Goal: Communication & Community: Share content

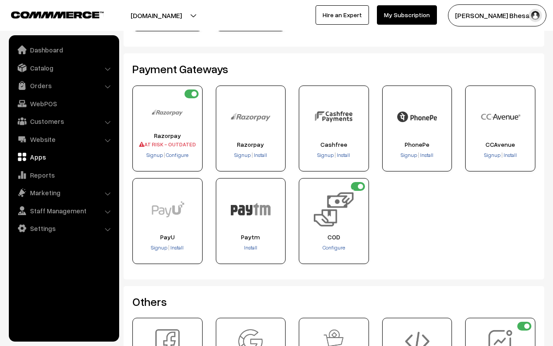
scroll to position [146, 0]
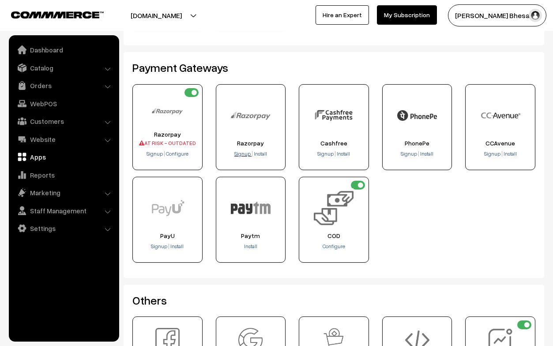
click at [242, 154] on span "Signup" at bounding box center [242, 153] width 16 height 7
click at [262, 154] on span "Install" at bounding box center [260, 153] width 13 height 7
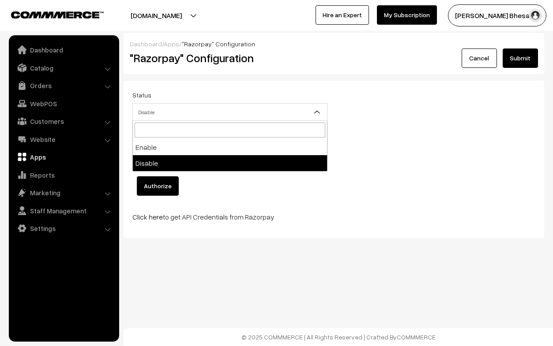
click at [215, 108] on span "Disable" at bounding box center [230, 112] width 194 height 15
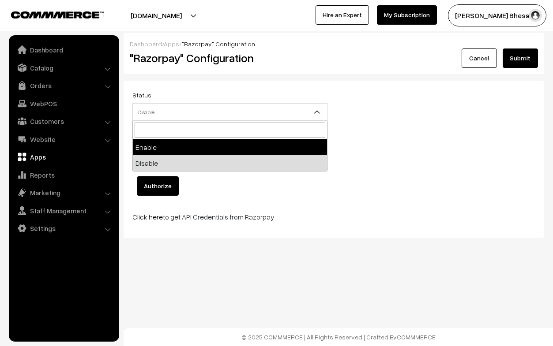
click at [193, 89] on div "Status Enable Disable Disable Display Name Click this button to authorize Autho…" at bounding box center [334, 159] width 420 height 157
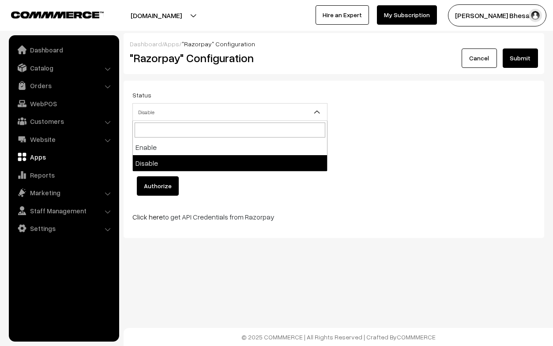
click at [188, 109] on span "Disable" at bounding box center [230, 112] width 194 height 15
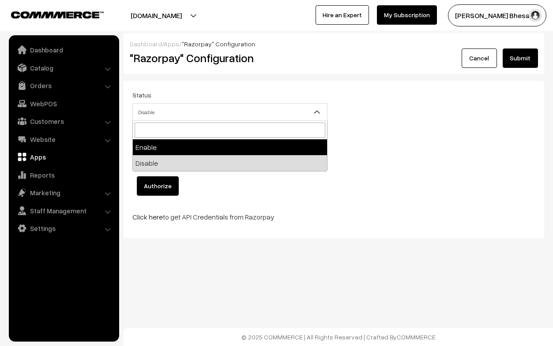
select select "1"
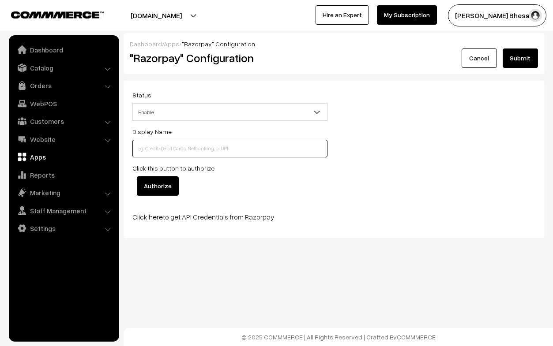
click at [187, 148] on input at bounding box center [229, 149] width 195 height 18
type input "r"
type input "Razor Pay"
click at [167, 189] on input "Authorize" at bounding box center [158, 185] width 42 height 19
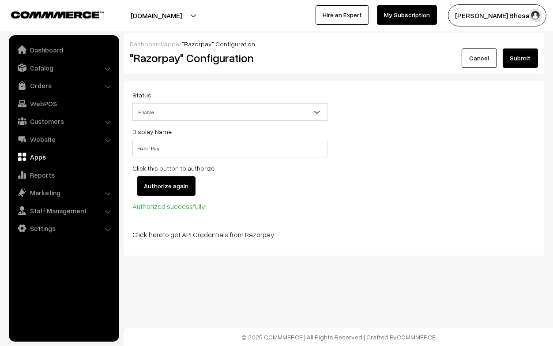
click at [521, 60] on button "Submit" at bounding box center [519, 58] width 35 height 19
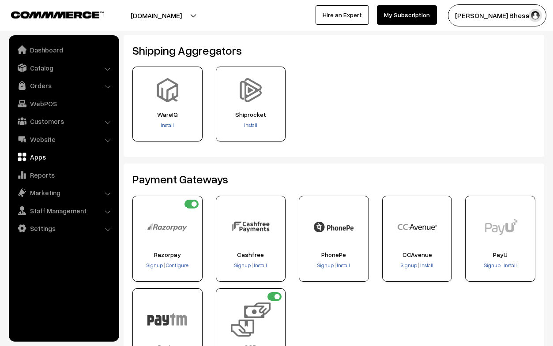
scroll to position [41, 0]
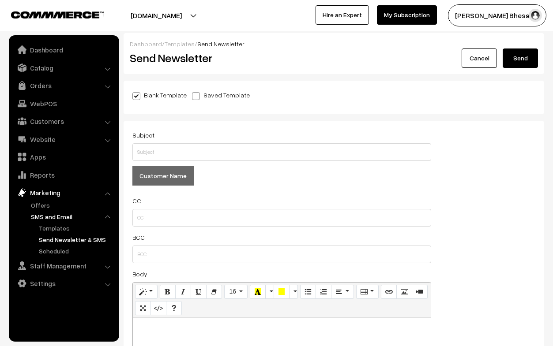
scroll to position [16, 0]
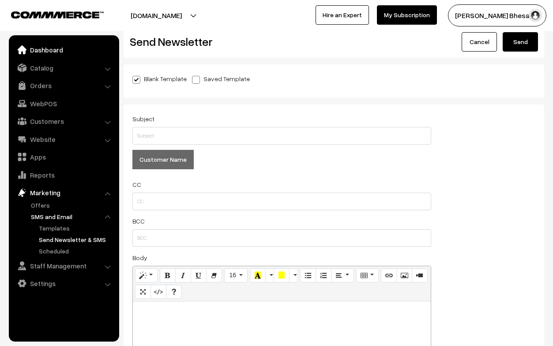
click at [52, 49] on link "Dashboard" at bounding box center [63, 50] width 105 height 16
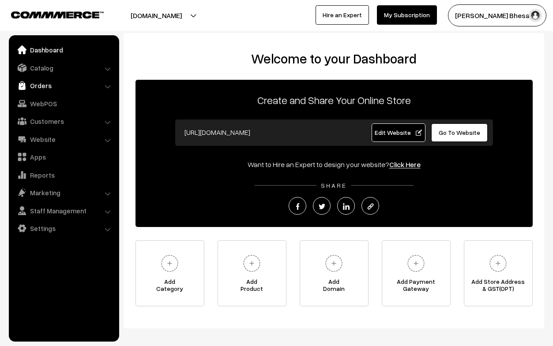
click at [38, 92] on link "Orders" at bounding box center [63, 86] width 105 height 16
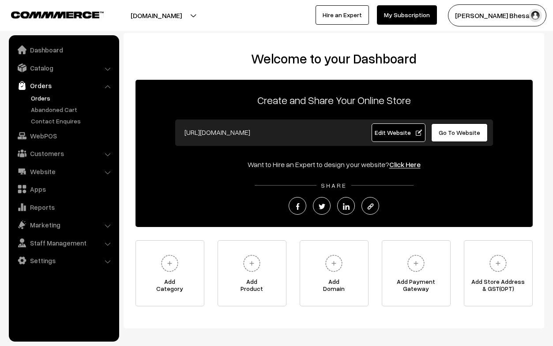
click at [41, 98] on link "Orders" at bounding box center [72, 98] width 87 height 9
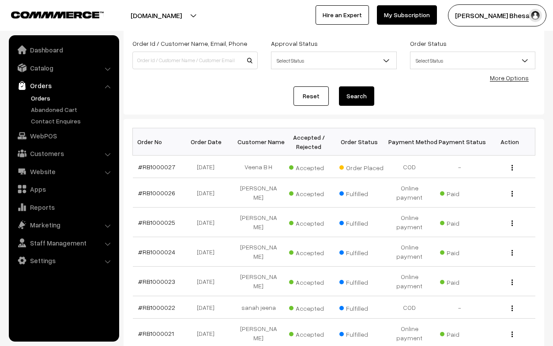
scroll to position [63, 0]
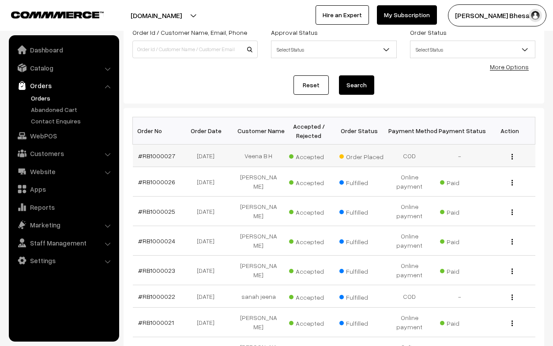
click at [511, 157] on img "button" at bounding box center [511, 157] width 1 height 6
click at [481, 164] on link "View" at bounding box center [472, 169] width 75 height 19
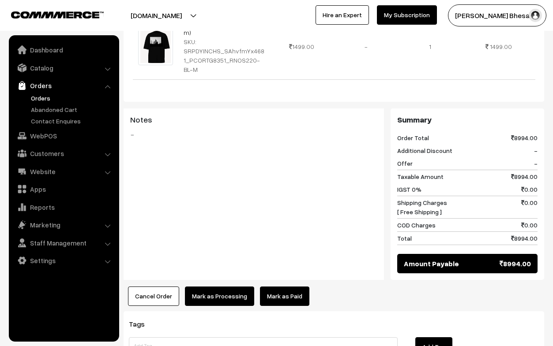
scroll to position [637, 0]
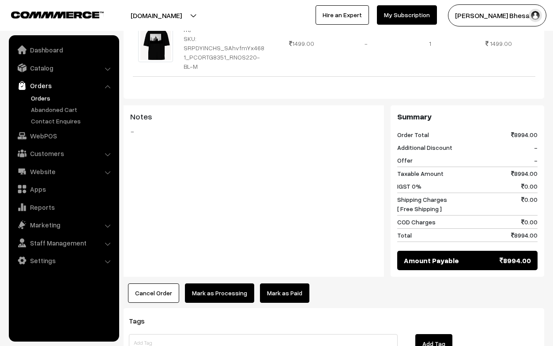
click at [153, 284] on button "Cancel Order" at bounding box center [153, 293] width 51 height 19
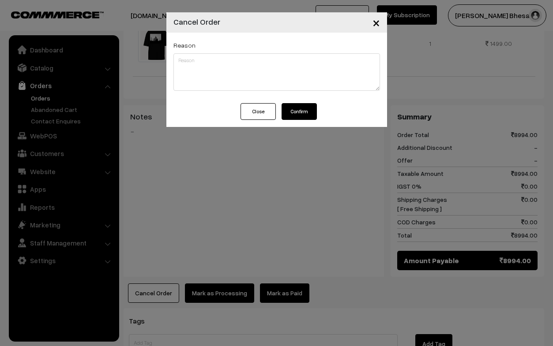
click at [303, 112] on button "Confirm" at bounding box center [298, 111] width 35 height 17
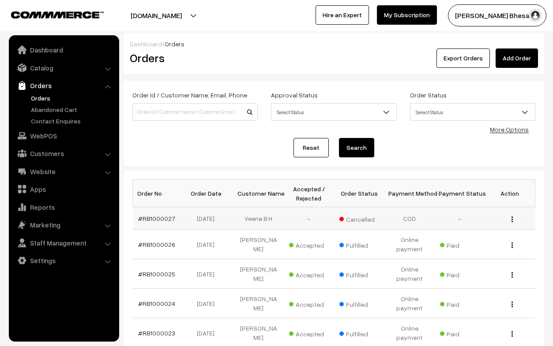
click at [509, 219] on div "View" at bounding box center [510, 218] width 40 height 9
click at [512, 220] on img "button" at bounding box center [511, 220] width 1 height 6
click at [471, 227] on link "View" at bounding box center [472, 231] width 75 height 19
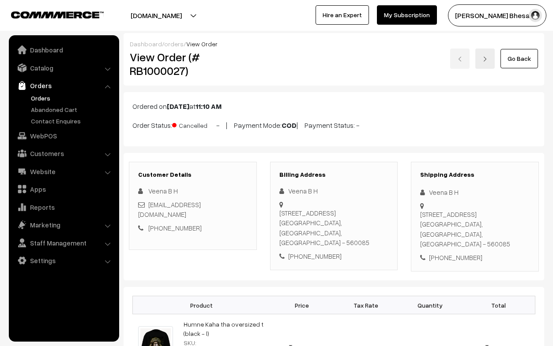
click at [507, 57] on link "Go Back" at bounding box center [518, 58] width 37 height 19
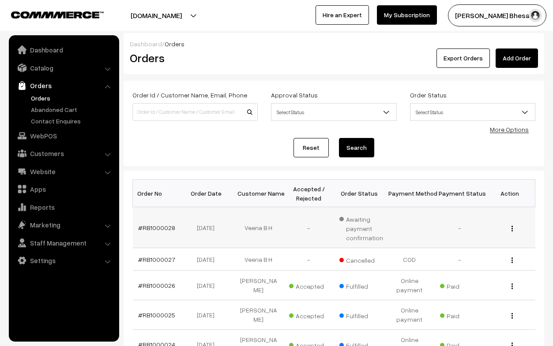
click at [512, 228] on img "button" at bounding box center [511, 229] width 1 height 6
click at [490, 240] on link "View" at bounding box center [472, 241] width 75 height 19
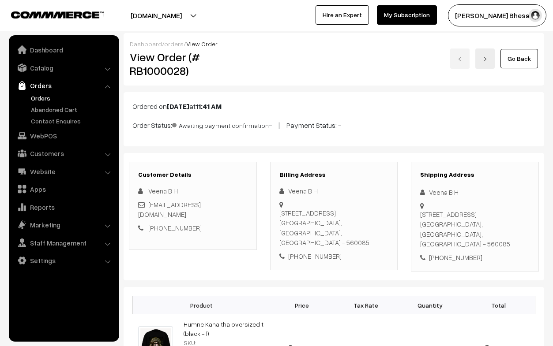
click at [522, 55] on link "Go Back" at bounding box center [518, 58] width 37 height 19
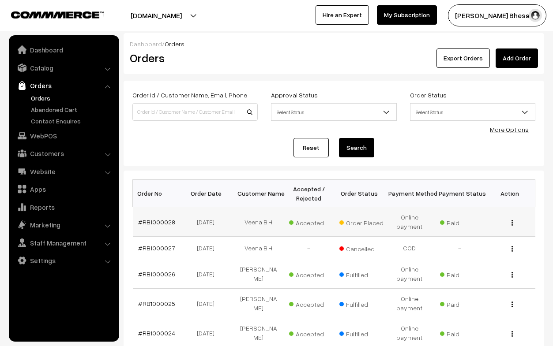
click at [512, 224] on img "button" at bounding box center [511, 223] width 1 height 6
click at [485, 235] on link "View" at bounding box center [472, 235] width 75 height 19
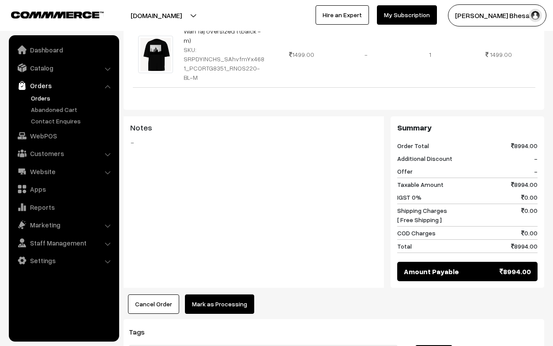
scroll to position [659, 0]
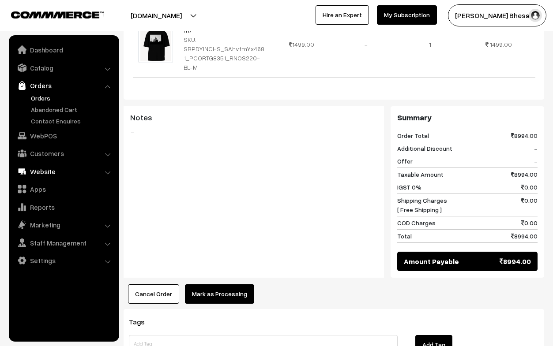
click at [59, 170] on link "Website" at bounding box center [63, 172] width 105 height 16
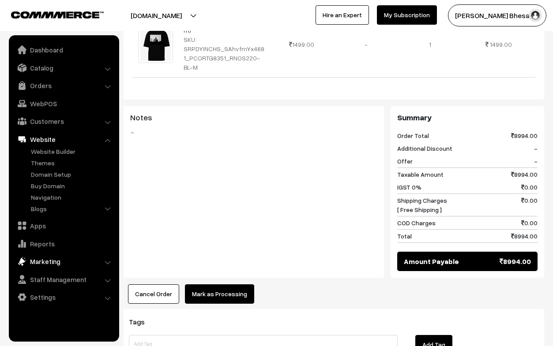
click at [49, 262] on link "Marketing" at bounding box center [63, 262] width 105 height 16
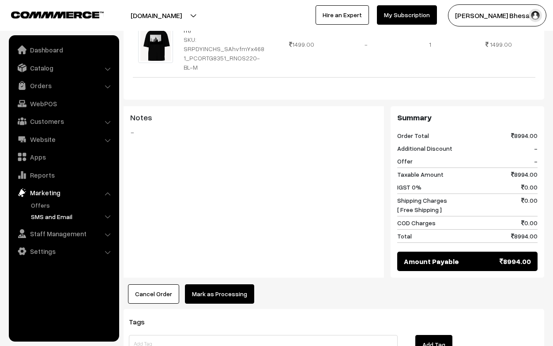
click at [59, 216] on link "SMS and Email" at bounding box center [72, 216] width 87 height 9
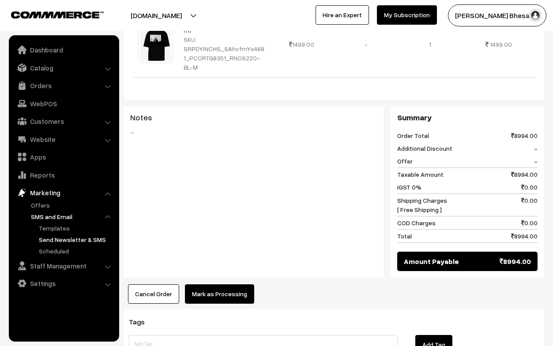
click at [66, 239] on link "Send Newsletter & SMS" at bounding box center [76, 239] width 79 height 9
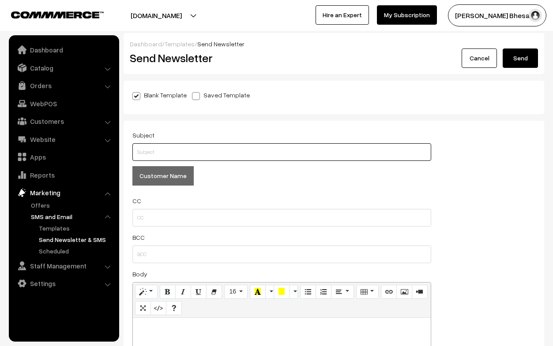
click at [172, 154] on input "text" at bounding box center [281, 152] width 299 height 18
type input "whats up ?"
type button "%%customer.name%%"
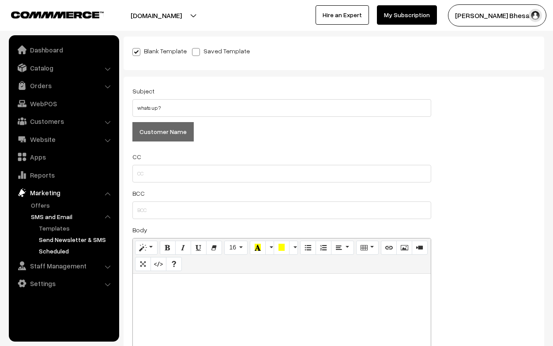
click at [51, 250] on link "Scheduled" at bounding box center [76, 251] width 79 height 9
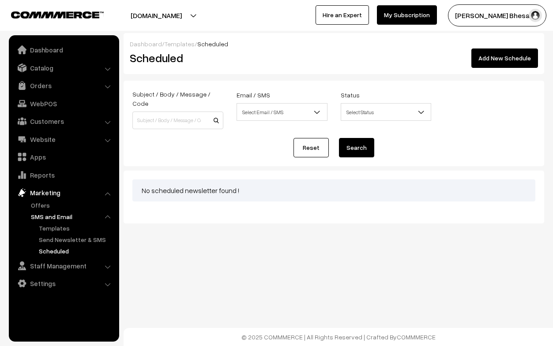
click at [271, 114] on span "Select Email / SMS" at bounding box center [282, 112] width 90 height 15
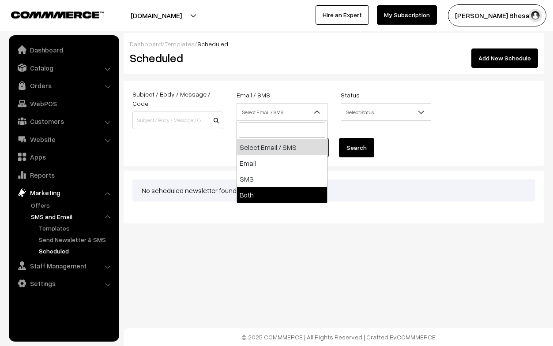
select select "both"
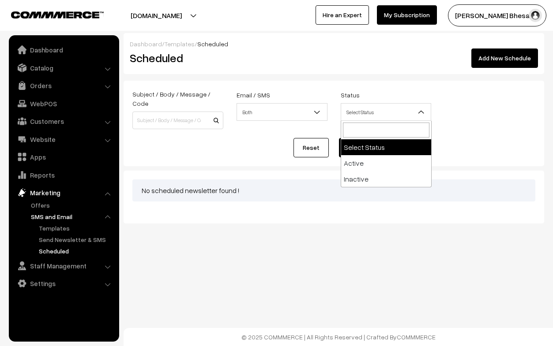
click at [358, 112] on span "Select Status" at bounding box center [386, 112] width 90 height 15
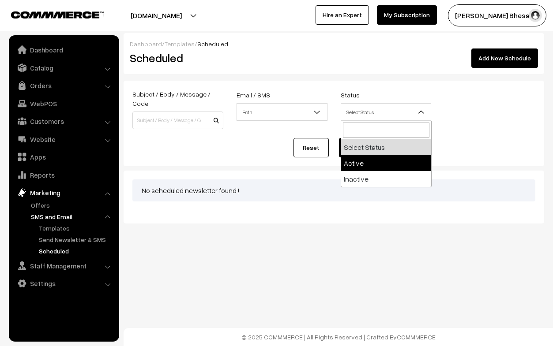
select select "active"
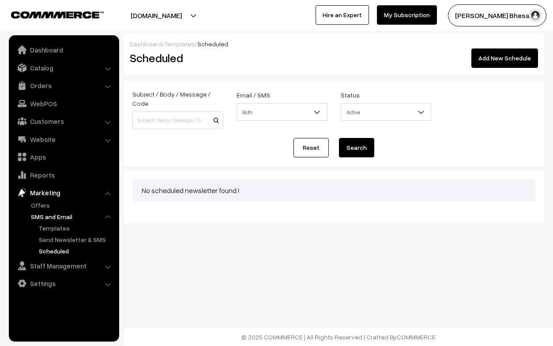
click at [356, 145] on button "Search" at bounding box center [356, 147] width 35 height 19
select select "both"
select select "active"
click at [54, 214] on link "SMS and Email" at bounding box center [72, 216] width 87 height 9
click at [275, 109] on span "Select Email / SMS" at bounding box center [282, 112] width 90 height 15
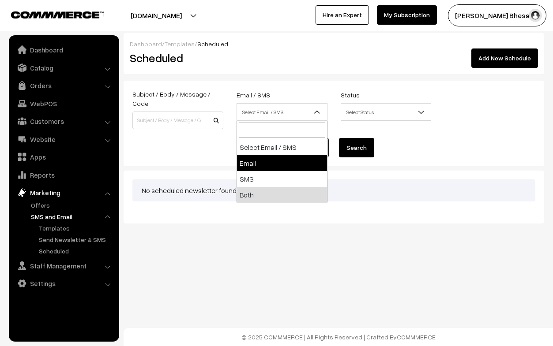
click at [377, 211] on div "Bulk Options Make all Active Make all Inactive Delete all Bulk Options No sched…" at bounding box center [334, 197] width 420 height 53
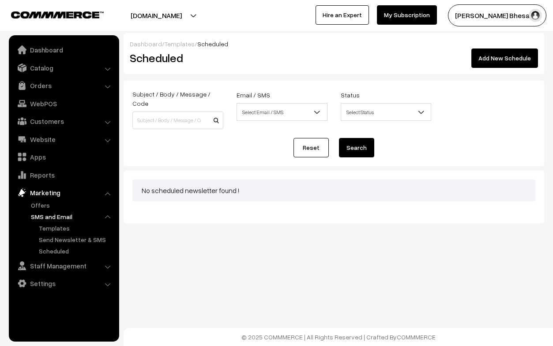
click at [312, 147] on link "Reset" at bounding box center [310, 147] width 35 height 19
select select "both"
select select "active"
click at [182, 48] on div "Dashboard / Templates / Scheduled" at bounding box center [334, 43] width 408 height 9
click at [175, 43] on link "Templates" at bounding box center [180, 43] width 30 height 7
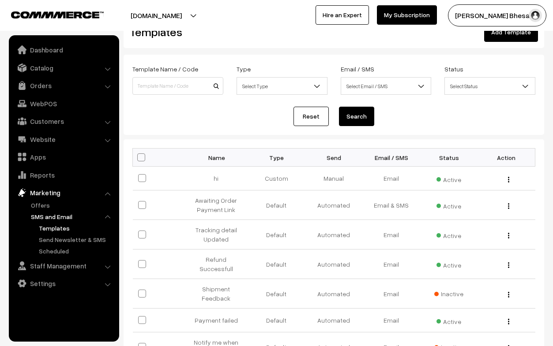
scroll to position [32, 0]
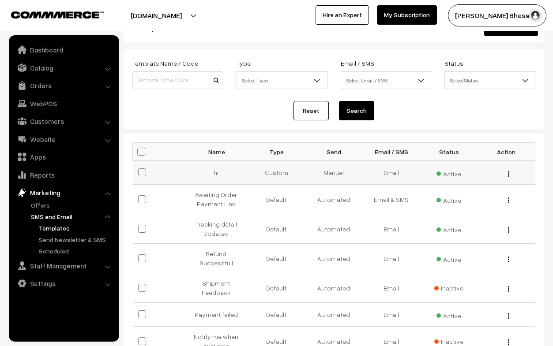
click at [508, 172] on img "button" at bounding box center [508, 174] width 1 height 6
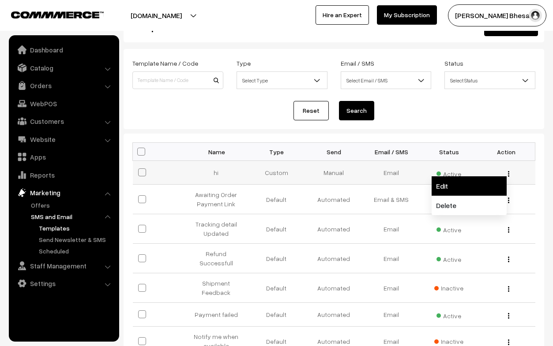
click at [465, 185] on link "Edit" at bounding box center [468, 185] width 75 height 19
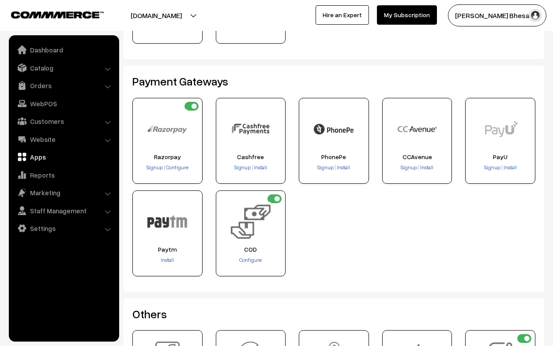
scroll to position [131, 0]
click at [45, 173] on link "Reports" at bounding box center [63, 175] width 105 height 16
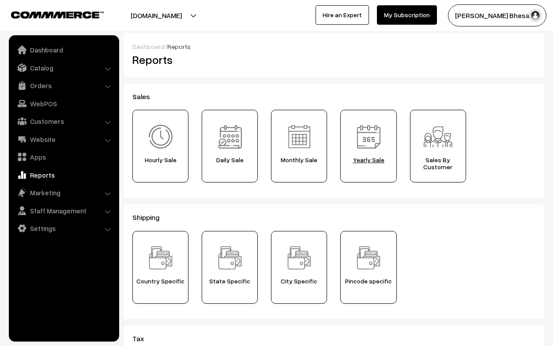
click at [365, 170] on div "Yearly Sale" at bounding box center [368, 146] width 56 height 73
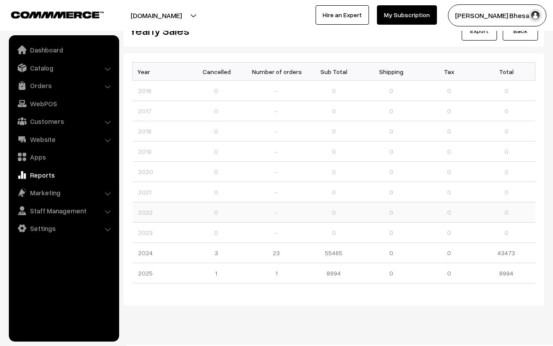
scroll to position [44, 0]
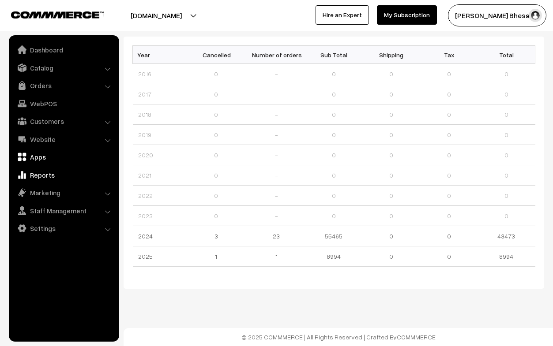
click at [41, 159] on link "Apps" at bounding box center [63, 157] width 105 height 16
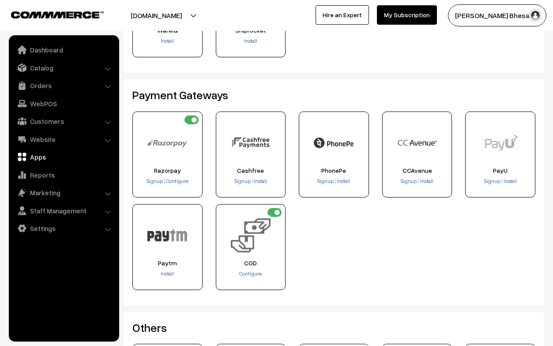
scroll to position [152, 0]
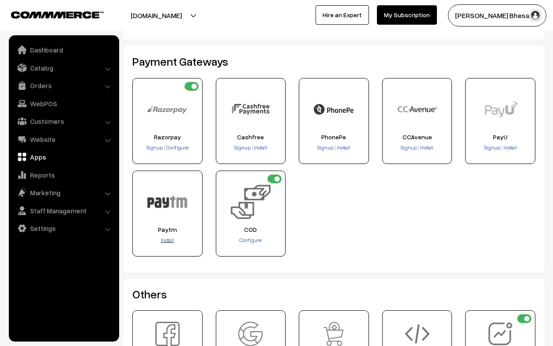
click at [169, 241] on span "Install" at bounding box center [167, 240] width 13 height 7
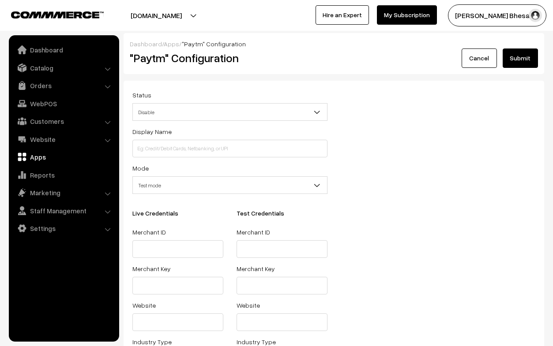
scroll to position [18, 0]
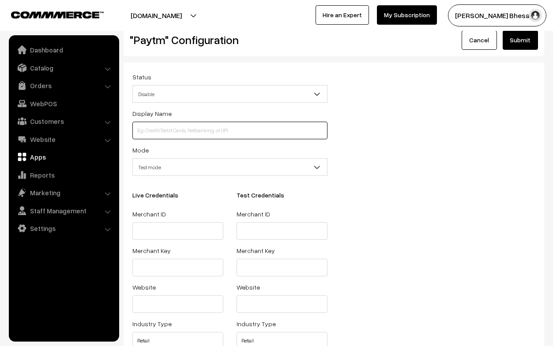
click at [156, 134] on input at bounding box center [229, 131] width 195 height 18
type input "Paytm"
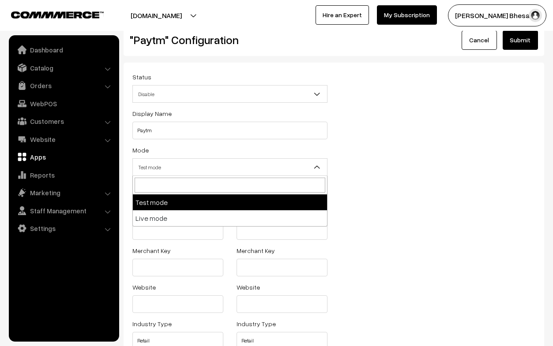
click at [203, 169] on span "Test mode" at bounding box center [230, 167] width 194 height 15
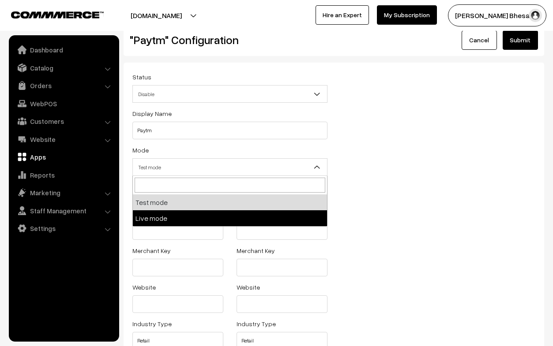
select select "live"
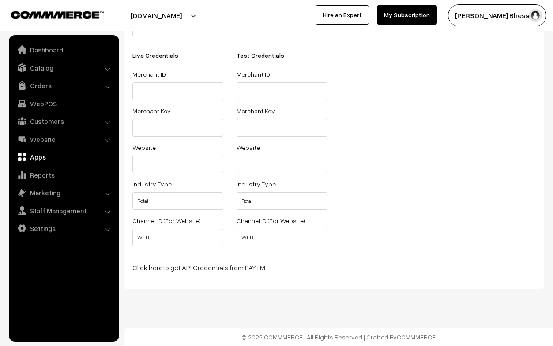
scroll to position [0, 0]
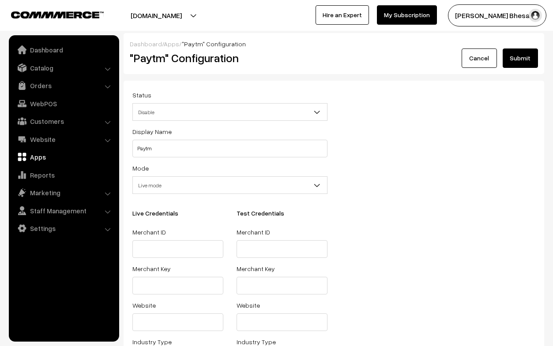
click at [482, 51] on link "Cancel" at bounding box center [478, 58] width 35 height 19
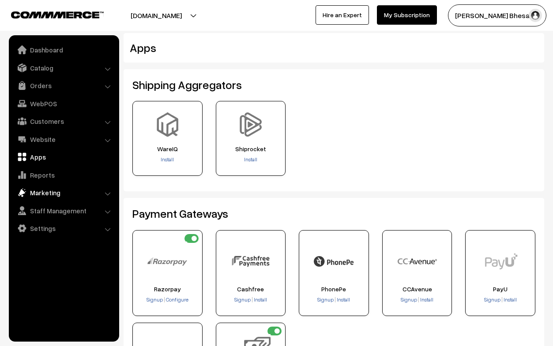
click at [39, 195] on link "Marketing" at bounding box center [63, 193] width 105 height 16
click at [64, 215] on link "SMS and Email" at bounding box center [72, 216] width 87 height 9
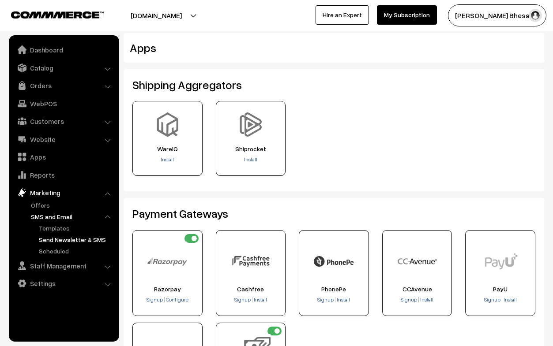
click at [61, 241] on link "Send Newsletter & SMS" at bounding box center [76, 239] width 79 height 9
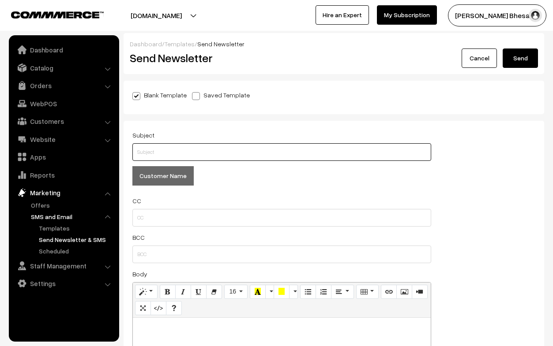
click at [176, 154] on input "text" at bounding box center [281, 152] width 299 height 18
type input "whats up ?"
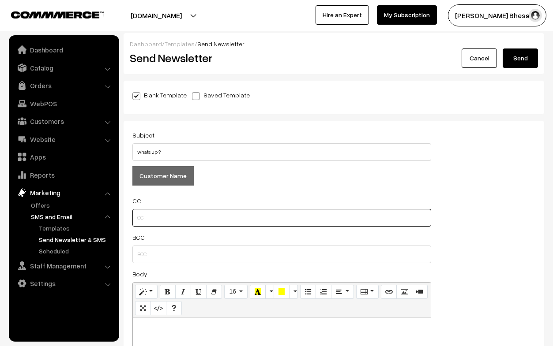
click at [146, 222] on input "text" at bounding box center [281, 218] width 299 height 18
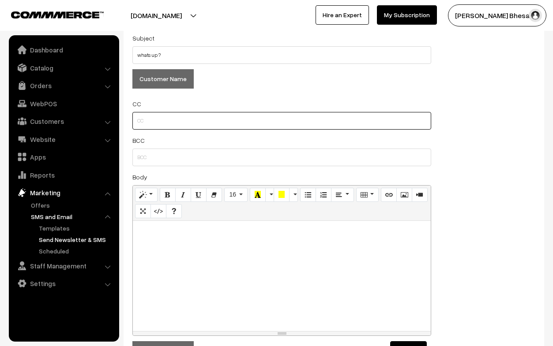
scroll to position [134, 0]
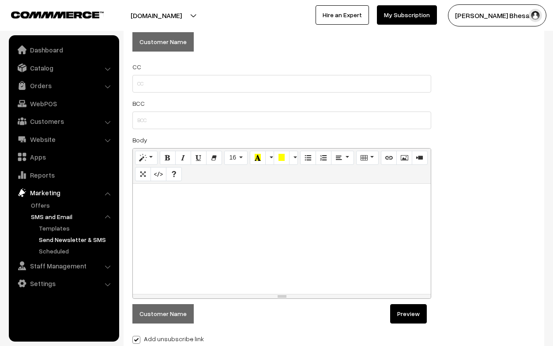
click at [167, 209] on div at bounding box center [282, 239] width 298 height 110
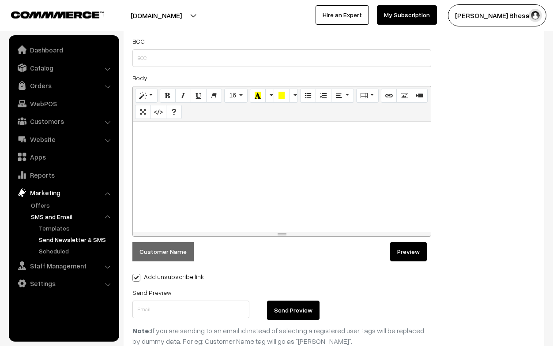
scroll to position [182, 0]
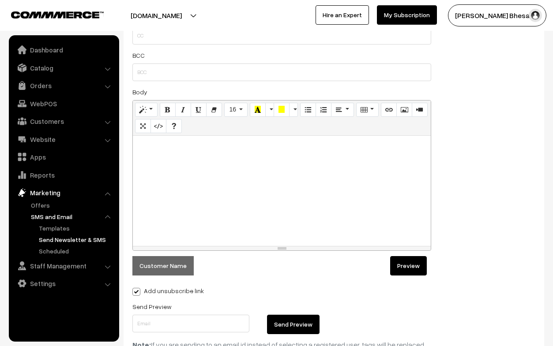
click at [161, 163] on div at bounding box center [282, 191] width 298 height 110
paste div
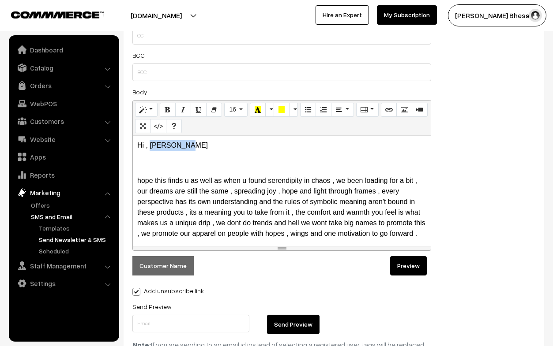
drag, startPoint x: 188, startPoint y: 143, endPoint x: 149, endPoint y: 141, distance: 39.3
click at [149, 141] on p "Hi , John Smith" at bounding box center [281, 145] width 289 height 11
click at [145, 169] on div "Hi , hope this finds u as well as when u found serendipity in chaos , we been l…" at bounding box center [282, 191] width 298 height 110
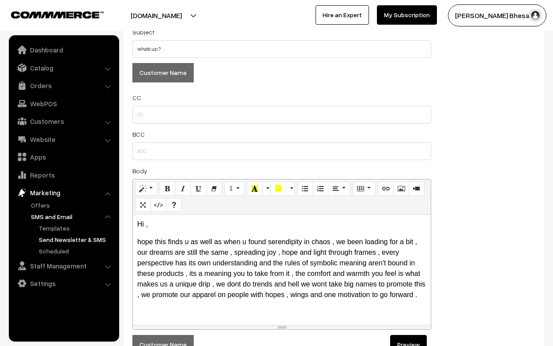
scroll to position [111, 0]
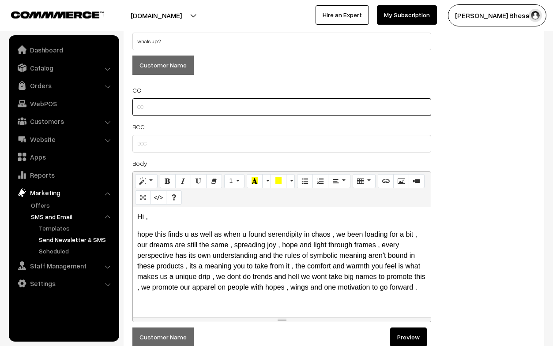
click at [144, 109] on input "text" at bounding box center [281, 107] width 299 height 18
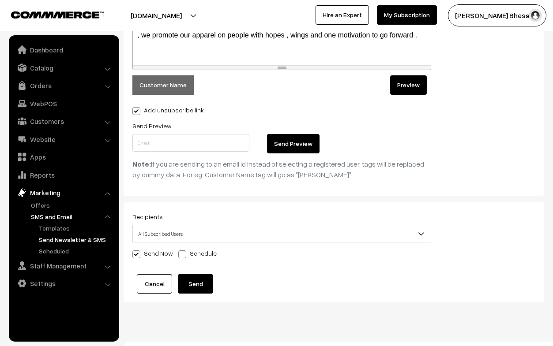
scroll to position [365, 0]
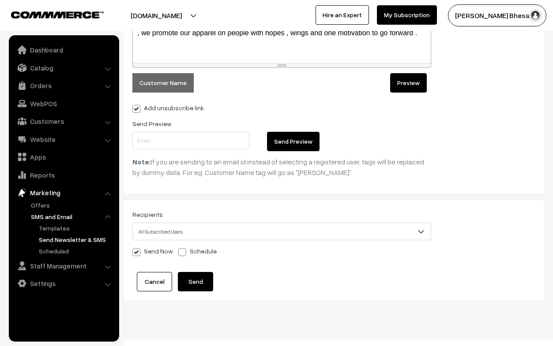
click at [356, 238] on span "All Subscribed Users" at bounding box center [282, 231] width 298 height 15
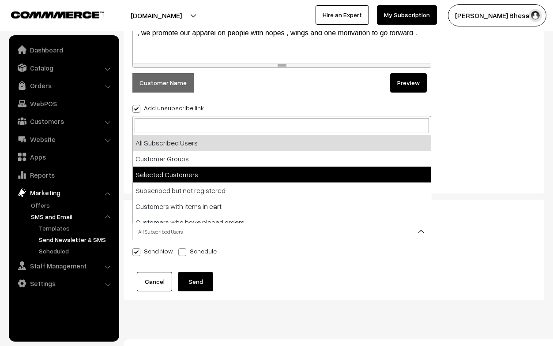
scroll to position [1, 0]
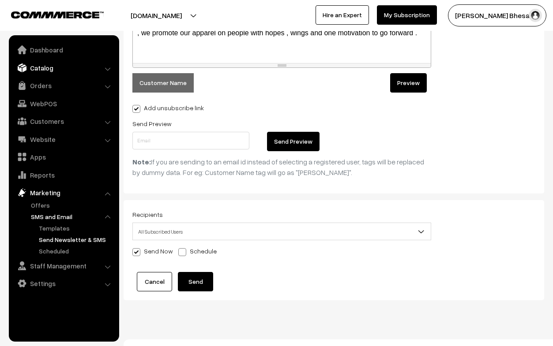
click at [52, 66] on link "Catalog" at bounding box center [63, 68] width 105 height 16
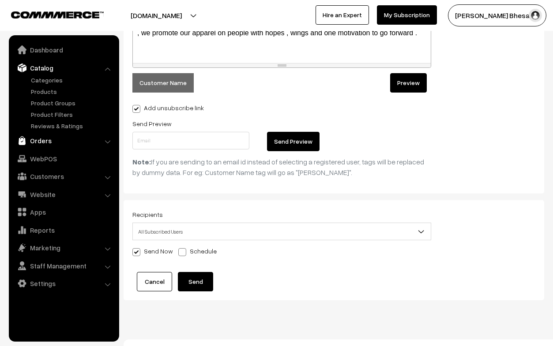
click at [46, 137] on link "Orders" at bounding box center [63, 141] width 105 height 16
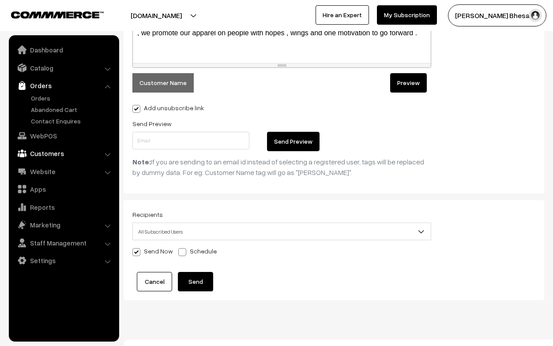
click at [49, 155] on link "Customers" at bounding box center [63, 154] width 105 height 16
click at [34, 87] on link "Orders" at bounding box center [63, 86] width 105 height 16
click at [41, 153] on link "Customers" at bounding box center [63, 154] width 105 height 16
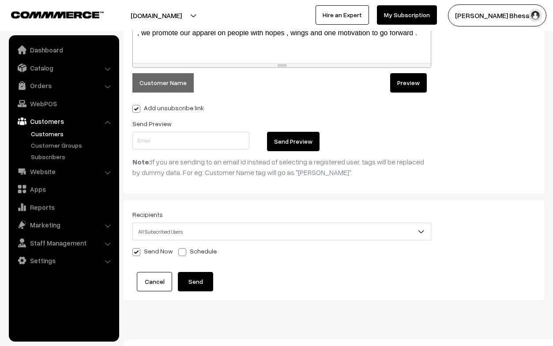
click at [44, 134] on link "Customers" at bounding box center [72, 133] width 87 height 9
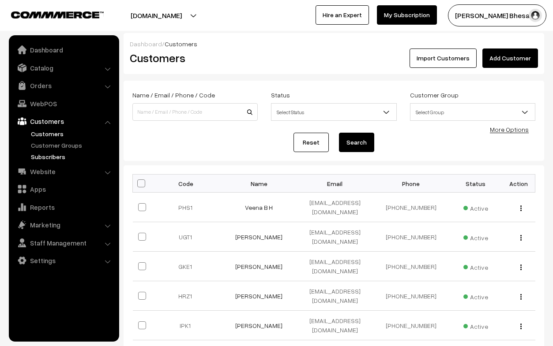
click at [44, 157] on link "Subscribers" at bounding box center [72, 156] width 87 height 9
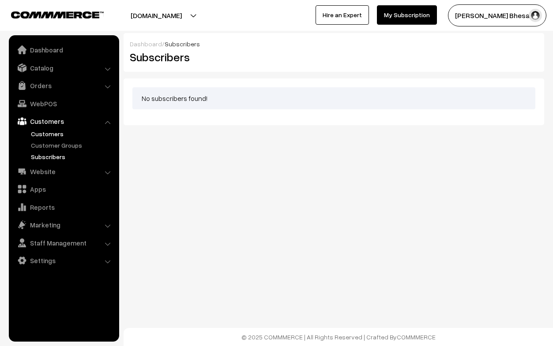
click at [46, 132] on link "Customers" at bounding box center [72, 133] width 87 height 9
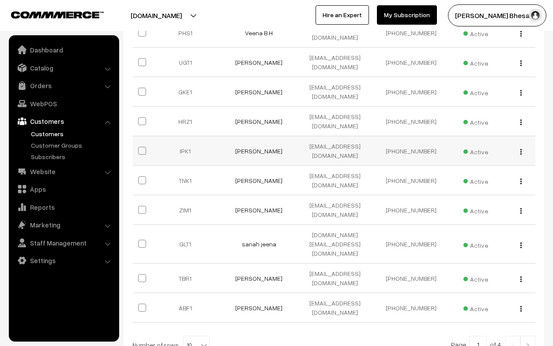
scroll to position [175, 0]
click at [526, 336] on link at bounding box center [527, 345] width 15 height 18
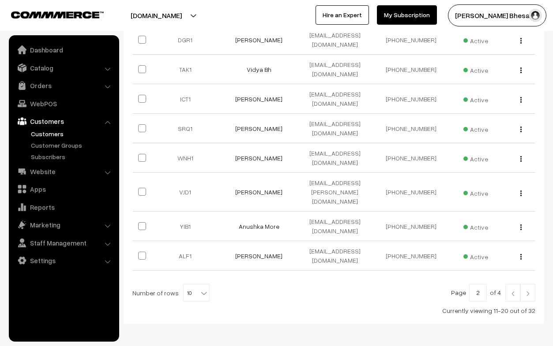
scroll to position [230, 0]
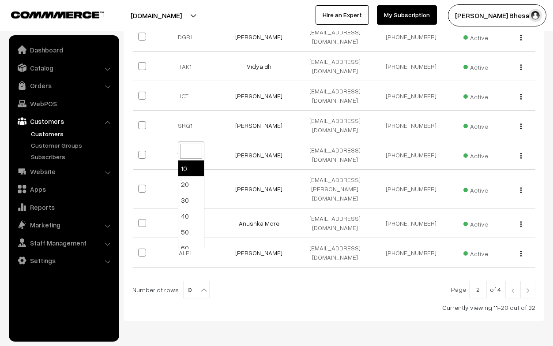
click at [184, 281] on span "10" at bounding box center [197, 290] width 26 height 18
select select "100"
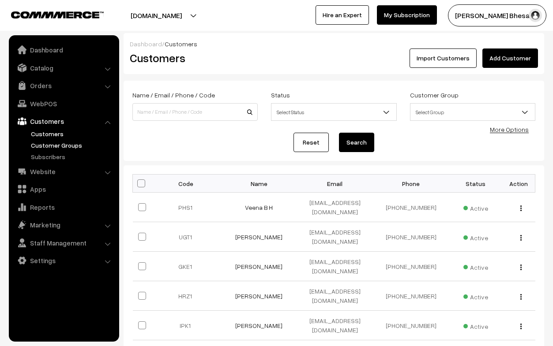
click at [56, 145] on link "Customer Groups" at bounding box center [72, 145] width 87 height 9
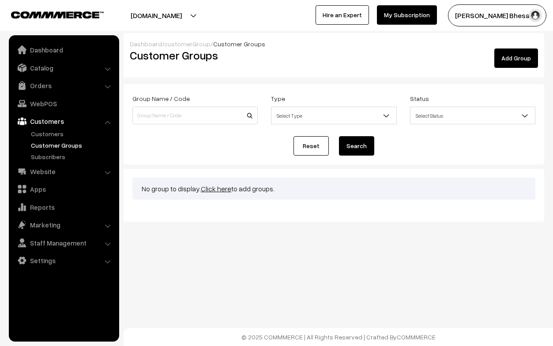
click at [513, 57] on link "Add Group" at bounding box center [516, 58] width 44 height 19
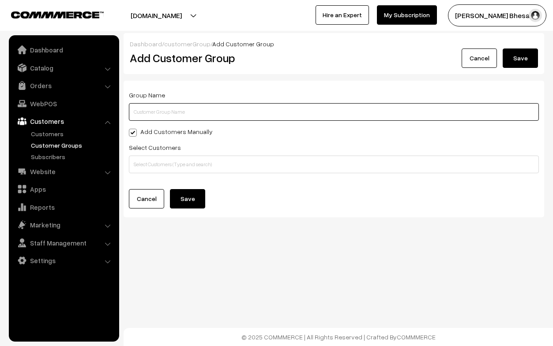
click at [209, 116] on input "text" at bounding box center [334, 112] width 410 height 18
type input "all customers"
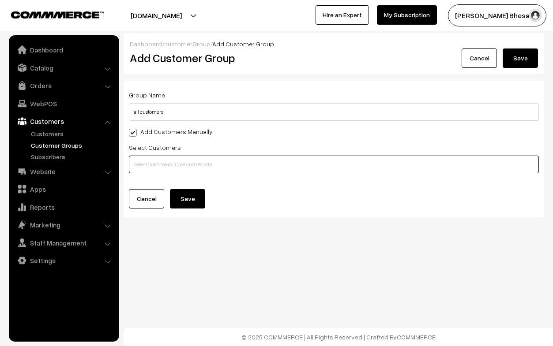
click at [181, 158] on input "text" at bounding box center [334, 165] width 410 height 18
click at [151, 162] on input "text" at bounding box center [334, 165] width 410 height 18
type input "vee"
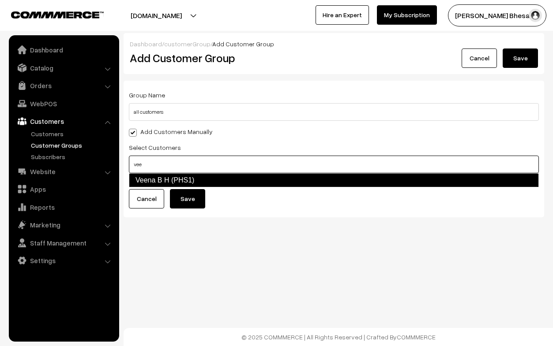
click at [172, 178] on link "Veena B H (PHS1)" at bounding box center [334, 180] width 410 height 14
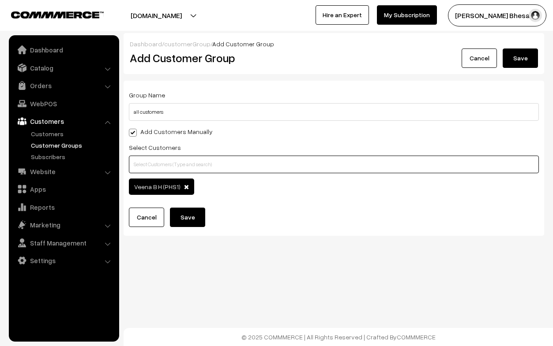
click at [211, 166] on input "text" at bounding box center [334, 165] width 410 height 18
type input "vista"
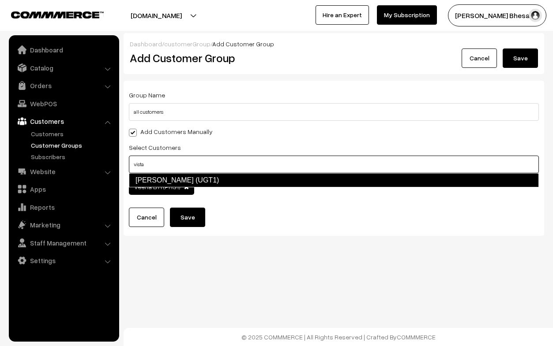
click at [218, 182] on link "Vistasp Bharucha (UGT1)" at bounding box center [334, 180] width 410 height 14
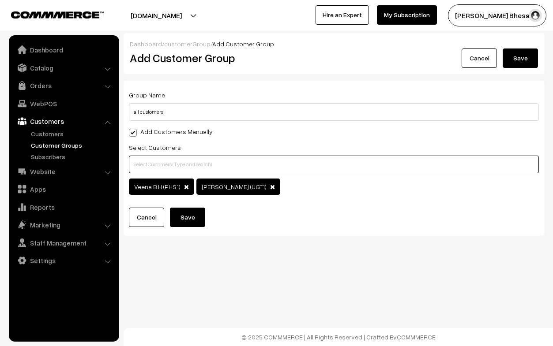
click at [185, 164] on input "text" at bounding box center [334, 165] width 410 height 18
type input "urva"
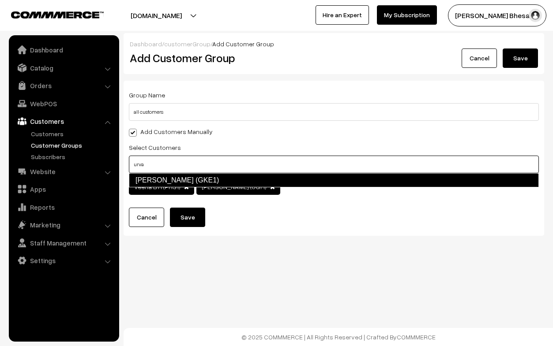
click at [196, 182] on link "Urvashi Sunderji (GKE1)" at bounding box center [334, 180] width 410 height 14
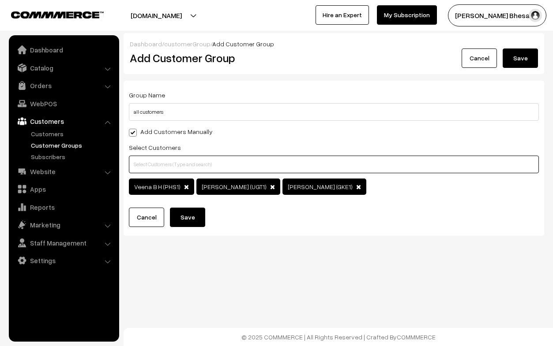
click at [169, 165] on input "text" at bounding box center [334, 165] width 410 height 18
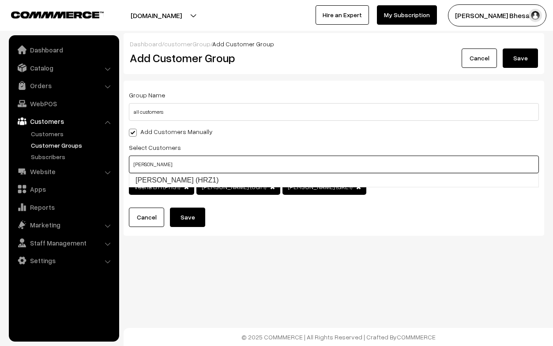
type input "tushar"
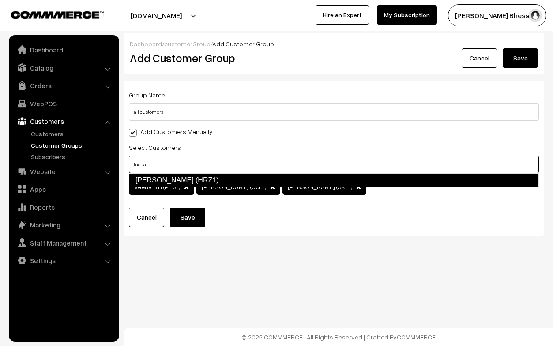
click at [186, 178] on link "Tushar Gandhe (HRZ1)" at bounding box center [334, 180] width 410 height 14
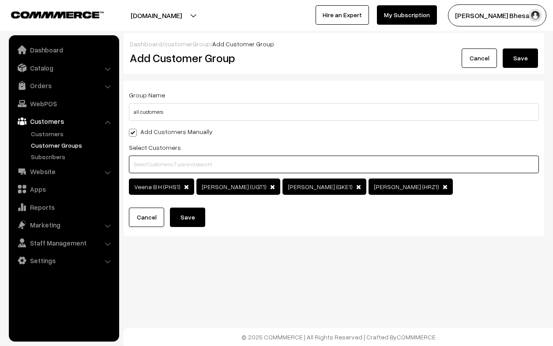
click at [231, 168] on input "text" at bounding box center [334, 165] width 410 height 18
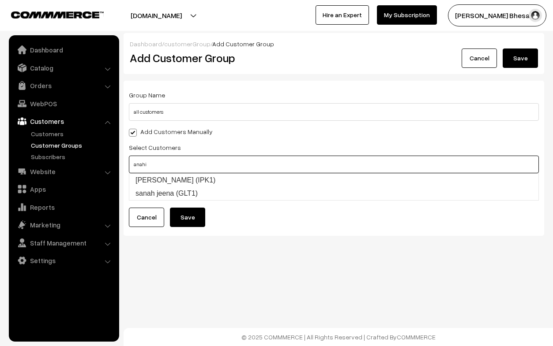
type input "anahit"
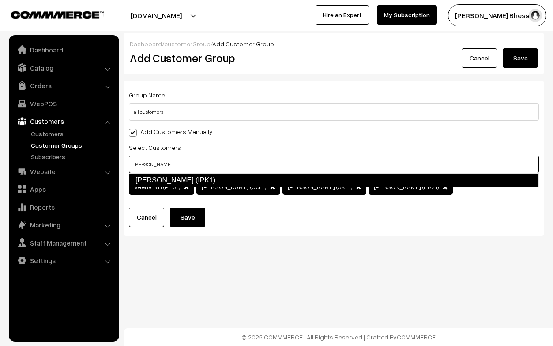
click at [206, 176] on link "Anahita Irani (IPK1)" at bounding box center [334, 180] width 410 height 14
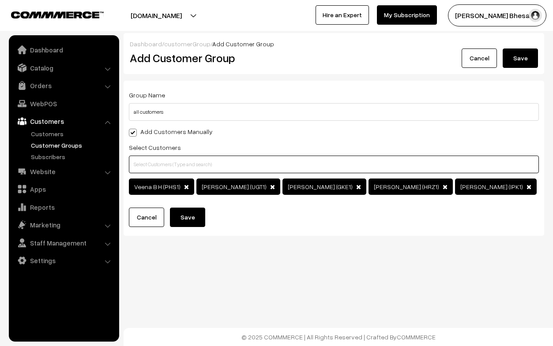
click at [203, 163] on input "text" at bounding box center [334, 165] width 410 height 18
type input "pratim"
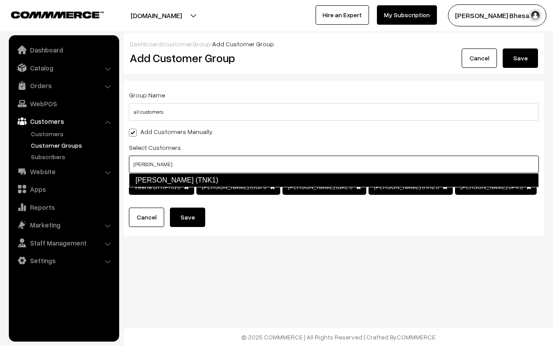
click at [215, 180] on link "Pratim Putatunda (TNK1)" at bounding box center [334, 180] width 410 height 14
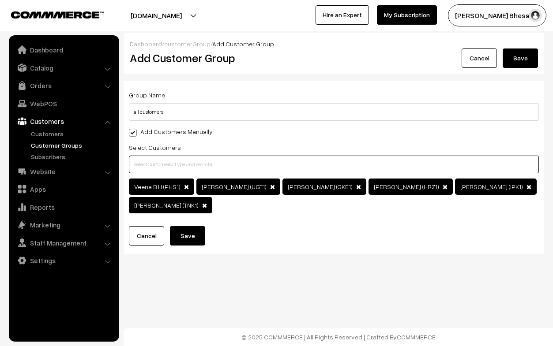
click at [223, 161] on input "text" at bounding box center [334, 165] width 410 height 18
click at [202, 161] on input "vanish" at bounding box center [334, 165] width 410 height 18
click at [183, 164] on input "vanish" at bounding box center [334, 165] width 410 height 18
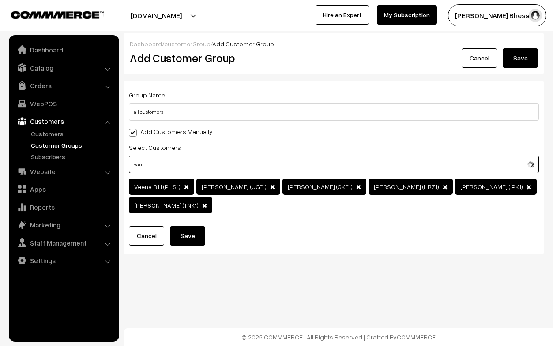
type input "va"
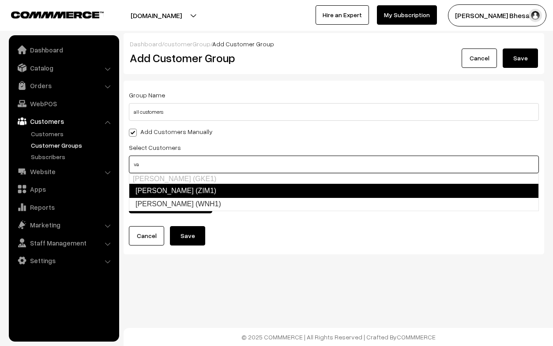
click at [188, 189] on link "Vanshika Rawtani (ZIM1)" at bounding box center [334, 191] width 410 height 14
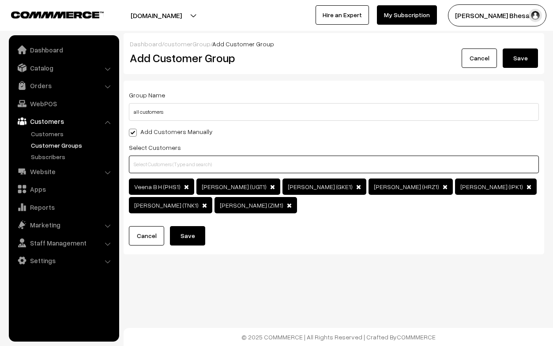
click at [170, 165] on input "text" at bounding box center [334, 165] width 410 height 18
type input "vai"
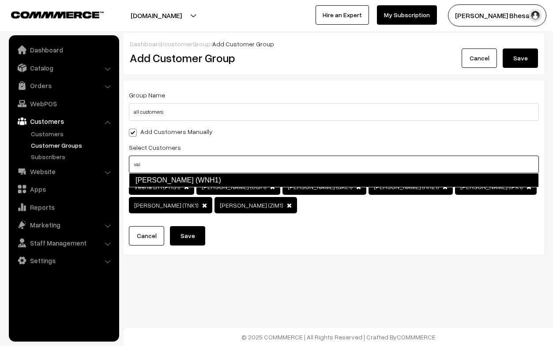
click at [175, 180] on link "VAIBHAV KHARAT (WNH1)" at bounding box center [334, 180] width 410 height 14
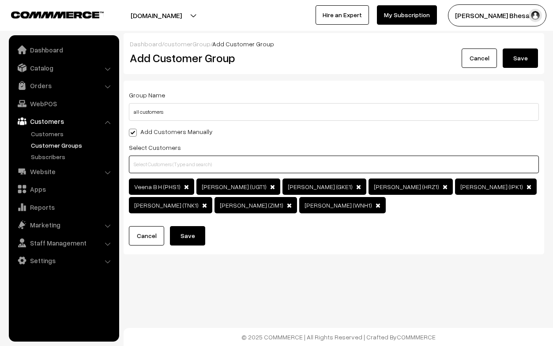
click at [154, 166] on input "text" at bounding box center [334, 165] width 410 height 18
type input "sanah"
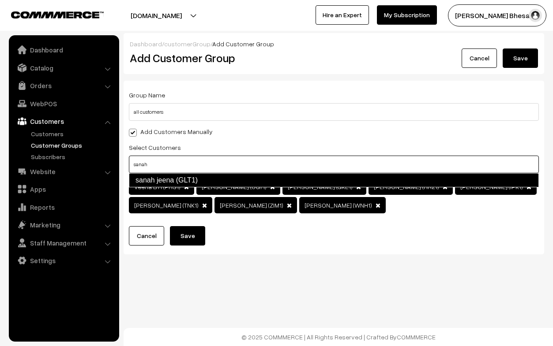
click at [164, 186] on link "sanah jeena (GLT1)" at bounding box center [334, 180] width 410 height 14
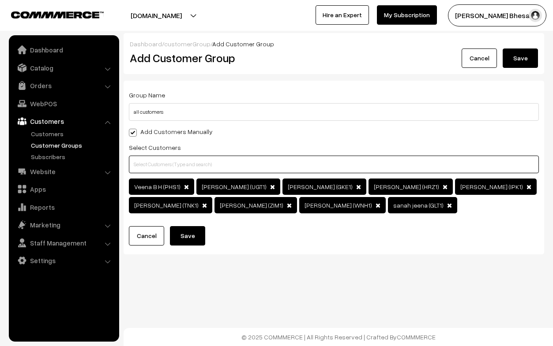
click at [157, 161] on input "text" at bounding box center [334, 165] width 410 height 18
type input "snig"
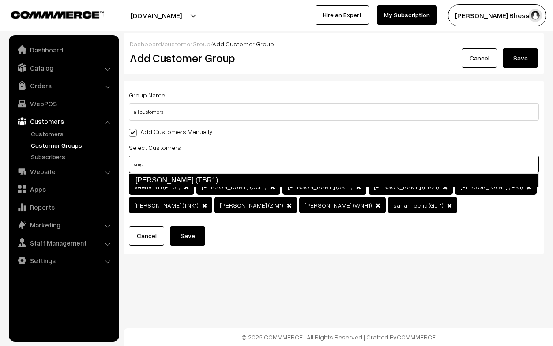
click at [163, 184] on link "Snigdha Halder (TBR1)" at bounding box center [334, 180] width 410 height 14
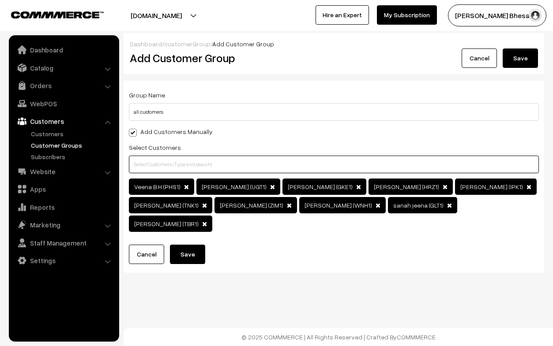
click at [217, 159] on input "text" at bounding box center [334, 165] width 410 height 18
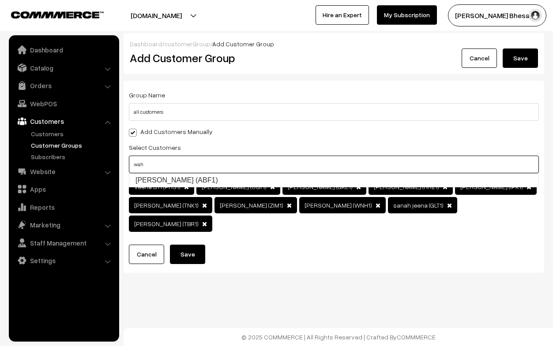
type input "wahb"
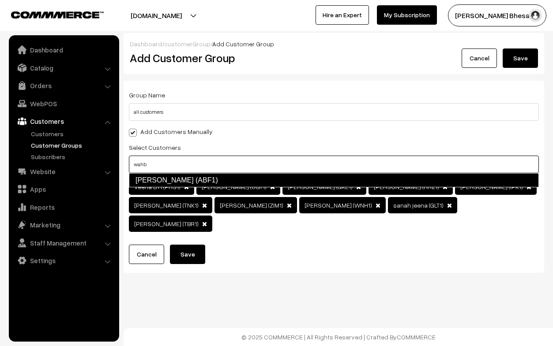
click at [229, 177] on link "Wahbeez Wankadia (ABF1)" at bounding box center [334, 180] width 410 height 14
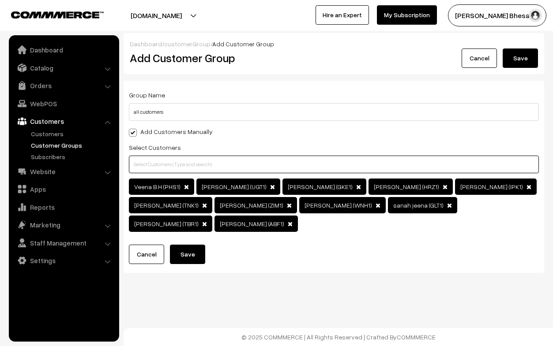
click at [165, 161] on input "text" at bounding box center [334, 165] width 410 height 18
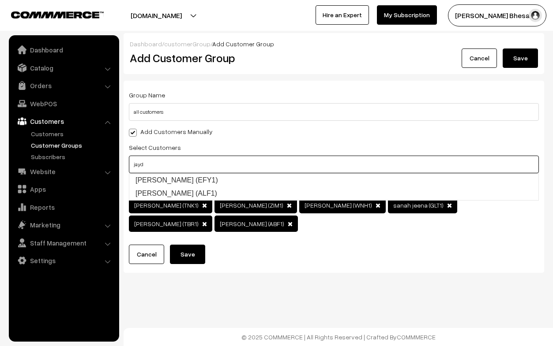
type input "jayde"
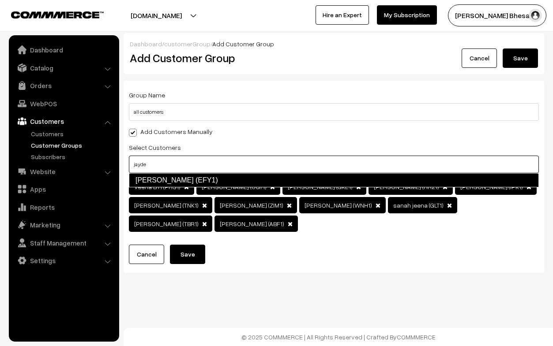
click at [172, 180] on link "Jaydeo Soman (EFY1)" at bounding box center [334, 180] width 410 height 14
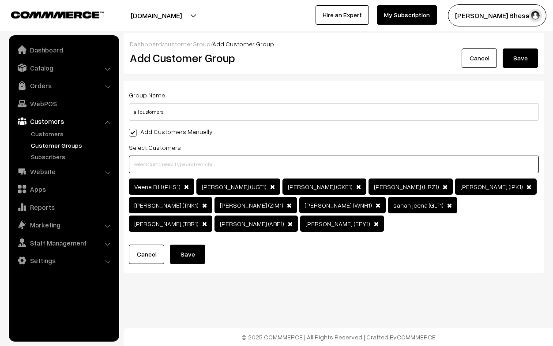
click at [169, 163] on input "text" at bounding box center [334, 165] width 410 height 18
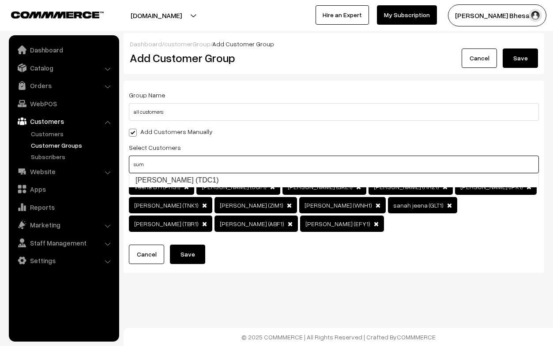
type input "sume"
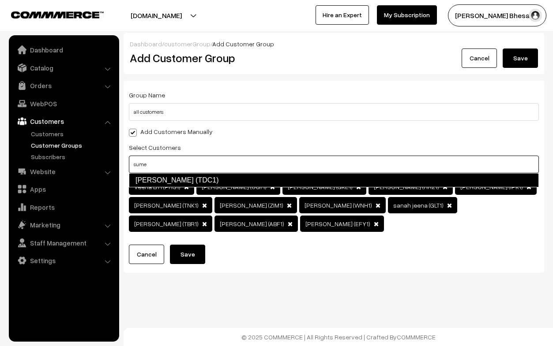
click at [174, 181] on link "Sumedh Naik (TDC1)" at bounding box center [334, 180] width 410 height 14
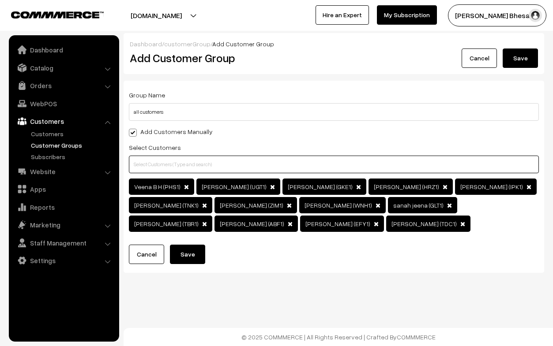
click at [193, 156] on input "text" at bounding box center [334, 165] width 410 height 18
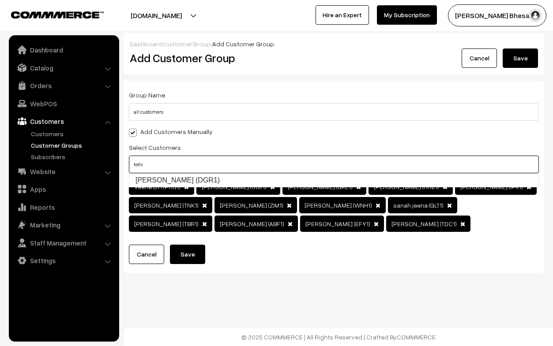
type input "kelvi"
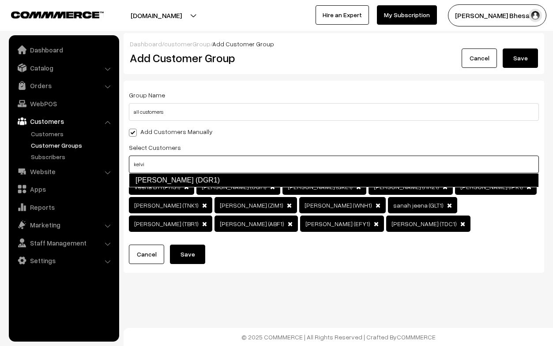
click at [200, 184] on link "Kelvin Fernandes (DGR1)" at bounding box center [334, 180] width 410 height 14
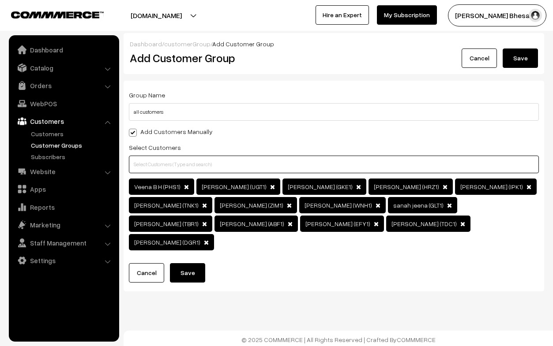
click at [181, 167] on input "text" at bounding box center [334, 165] width 410 height 18
type input "vidya"
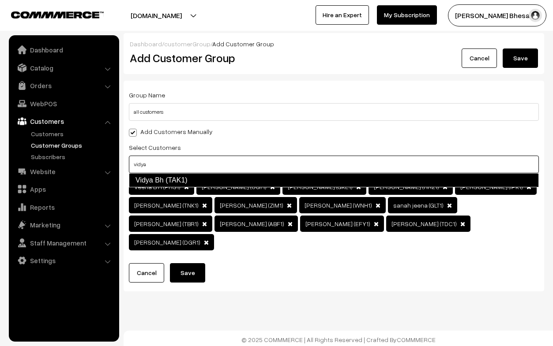
click at [196, 181] on link "Vidya Bh (TAK1)" at bounding box center [334, 180] width 410 height 14
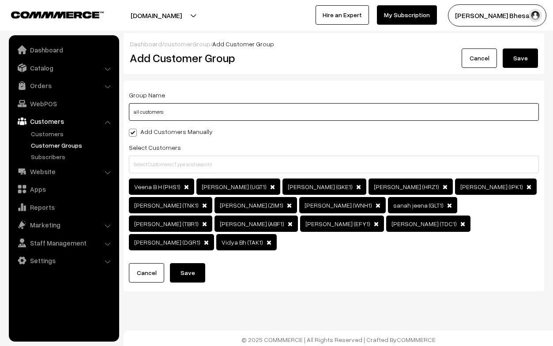
click at [165, 112] on input "all customers" at bounding box center [334, 112] width 410 height 18
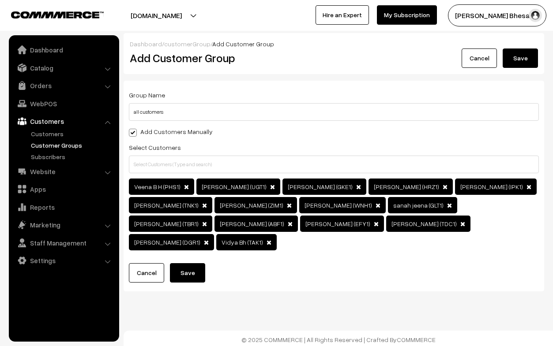
click at [186, 175] on div "Select Customers Veena B H (PHS1) Vistasp Bharucha (UGT1) Urvashi Sunderji (GKE…" at bounding box center [334, 197] width 410 height 111
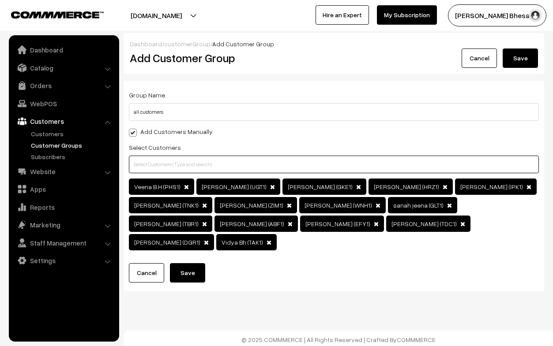
click at [179, 169] on input "text" at bounding box center [334, 165] width 410 height 18
type input "shahz"
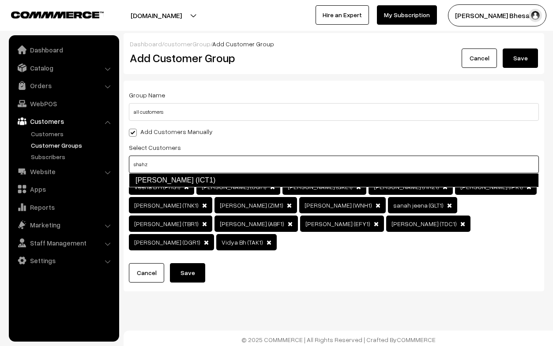
click at [183, 185] on link "Shahzad Syed (ICT1)" at bounding box center [334, 180] width 410 height 14
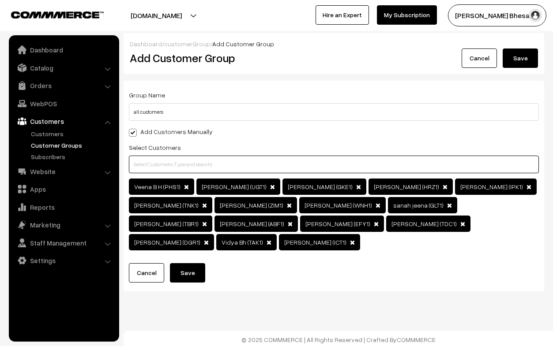
click at [161, 168] on input "text" at bounding box center [334, 165] width 410 height 18
type input "abhi"
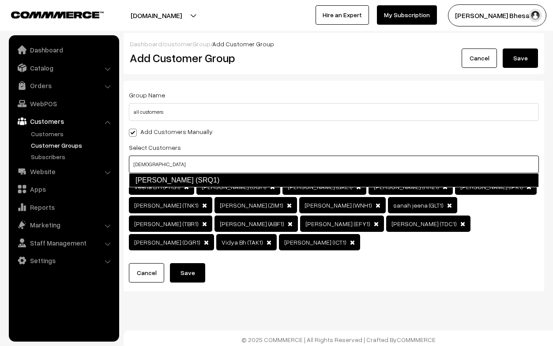
click at [175, 185] on link "abhi bhore (SRQ1)" at bounding box center [334, 180] width 410 height 14
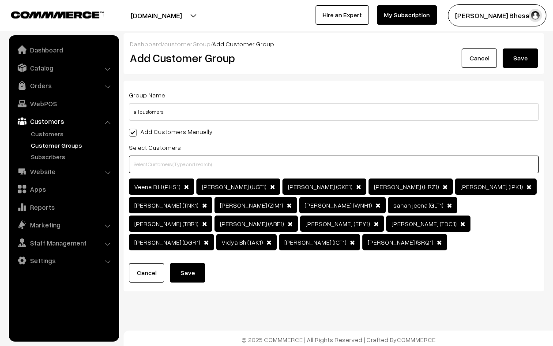
click at [175, 158] on input "text" at bounding box center [334, 165] width 410 height 18
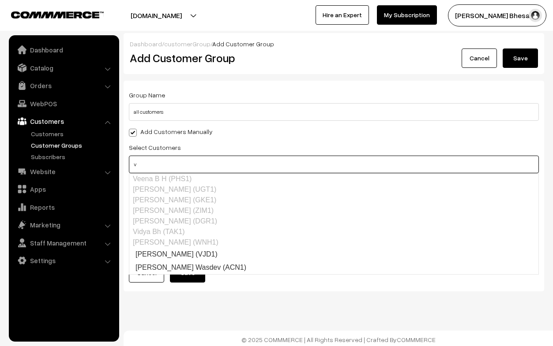
type input "v"
type input "b"
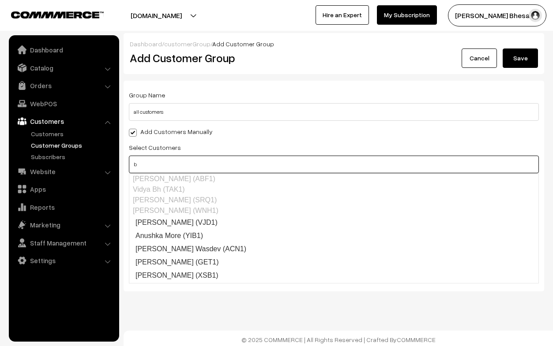
scroll to position [44, 0]
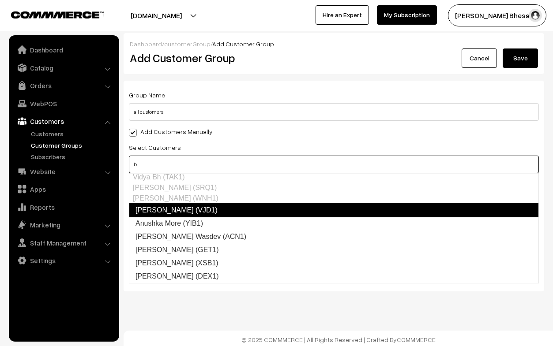
click at [174, 209] on link "Bhargavi Rao (VJD1)" at bounding box center [334, 210] width 410 height 14
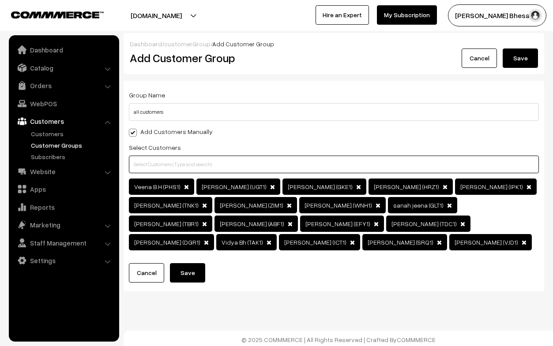
click at [176, 157] on input "text" at bounding box center [334, 165] width 410 height 18
type input "b"
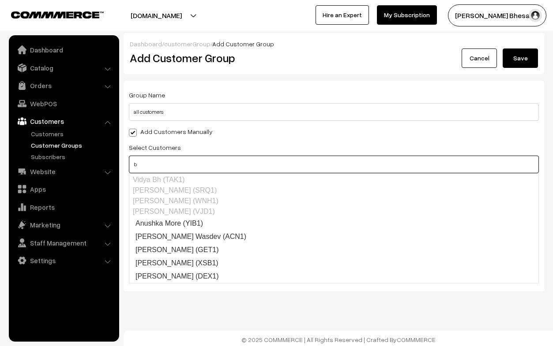
scroll to position [41, 0]
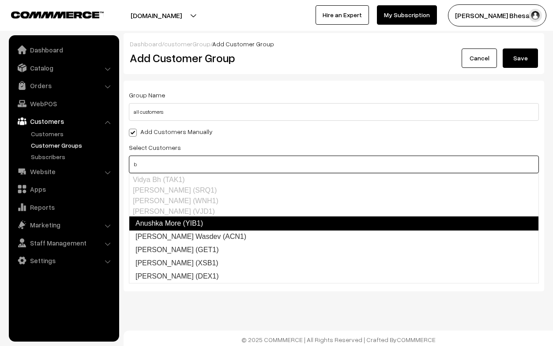
click at [184, 220] on link "Anushka More (YIB1)" at bounding box center [334, 224] width 410 height 14
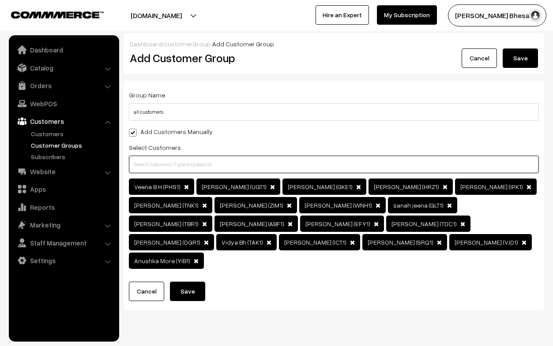
click at [158, 171] on input "text" at bounding box center [334, 165] width 410 height 18
type input "b"
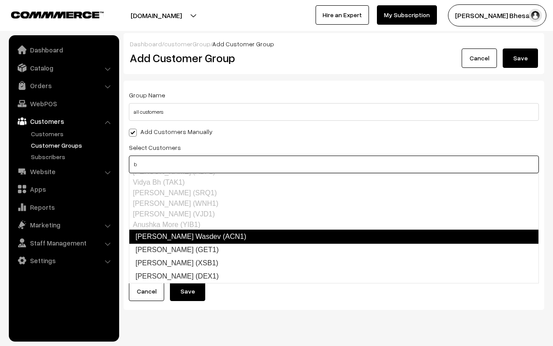
click at [165, 236] on link "Rishab Wasdev (ACN1)" at bounding box center [334, 237] width 410 height 14
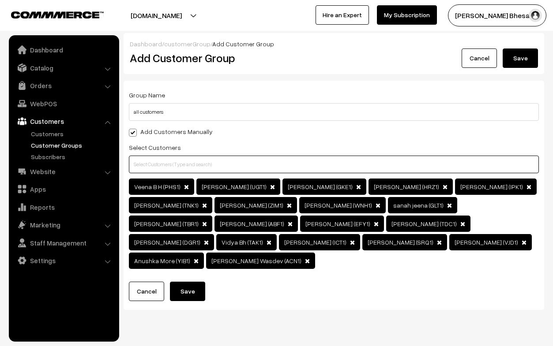
click at [160, 156] on input "text" at bounding box center [334, 165] width 410 height 18
type input "b"
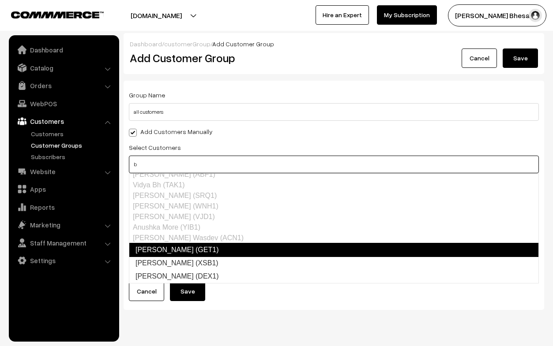
click at [172, 251] on link "Harsh Bhagwani (GET1)" at bounding box center [334, 250] width 410 height 14
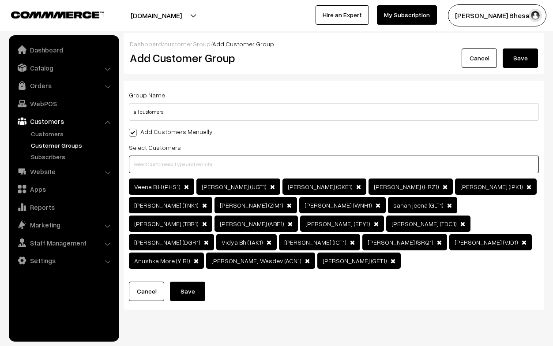
click at [154, 164] on input "text" at bounding box center [334, 165] width 410 height 18
type input "b"
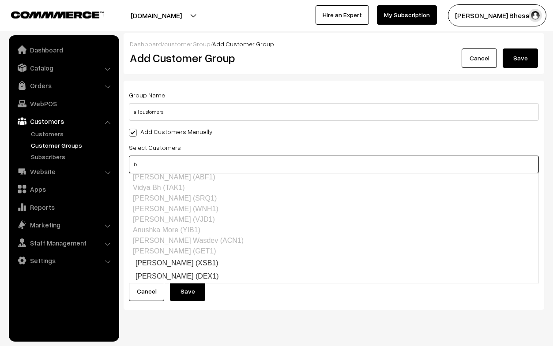
scroll to position [34, 0]
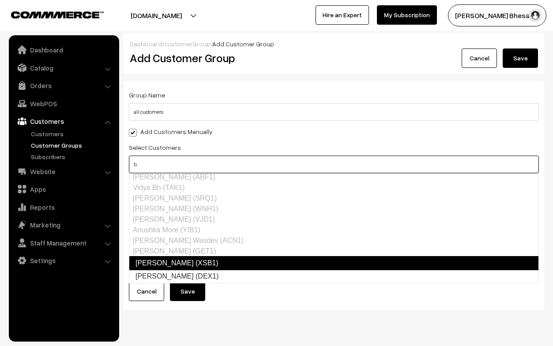
click at [172, 259] on link "Adil Bhesania (XSB1)" at bounding box center [334, 263] width 410 height 14
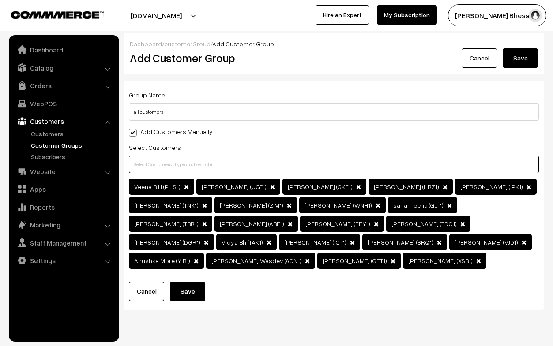
click at [157, 171] on input "text" at bounding box center [334, 165] width 410 height 18
type input "b"
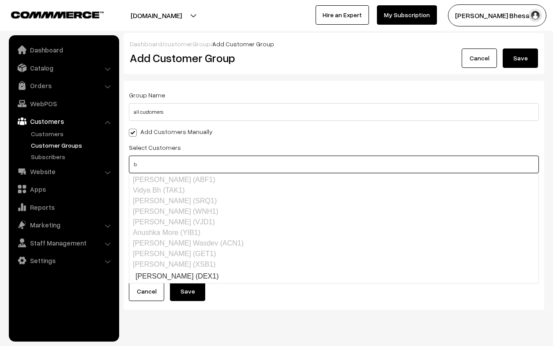
scroll to position [21, 0]
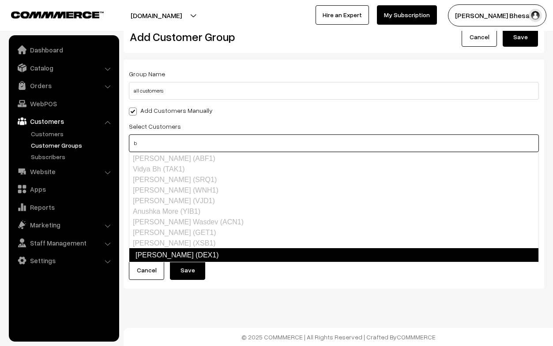
click at [174, 251] on link "Santosh Bitra (DEX1)" at bounding box center [334, 255] width 410 height 14
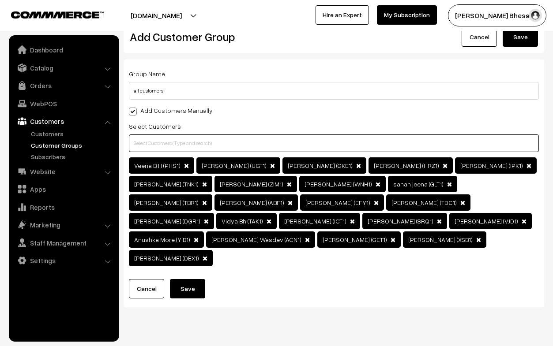
click at [160, 142] on input "text" at bounding box center [334, 144] width 410 height 18
type input "a"
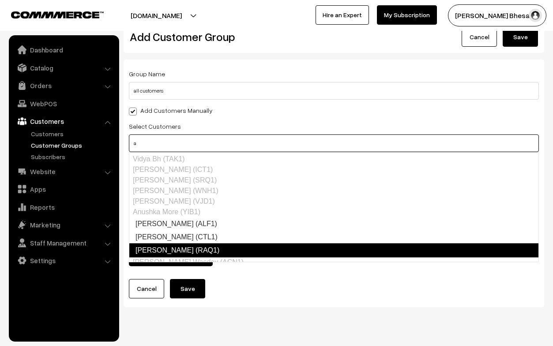
scroll to position [141, 0]
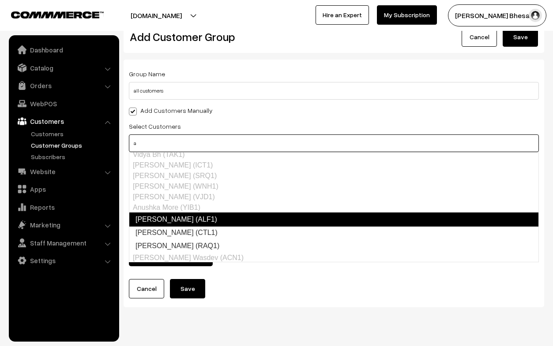
click at [166, 217] on link "Ninad Gujarathi (ALF1)" at bounding box center [334, 220] width 410 height 14
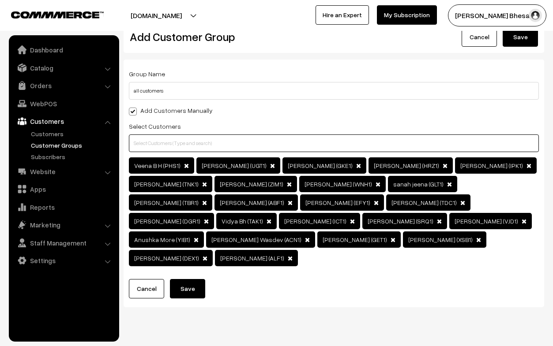
click at [144, 145] on input "text" at bounding box center [334, 144] width 410 height 18
type input "a"
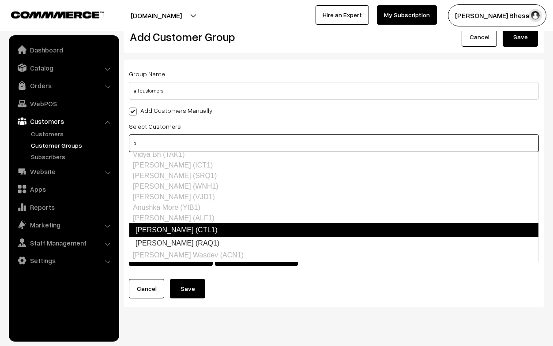
click at [159, 233] on link "Sagar sawhney (CTL1)" at bounding box center [334, 230] width 410 height 14
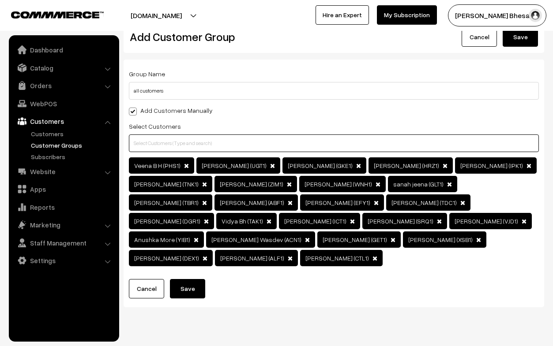
click at [143, 144] on input "text" at bounding box center [334, 144] width 410 height 18
type input "a"
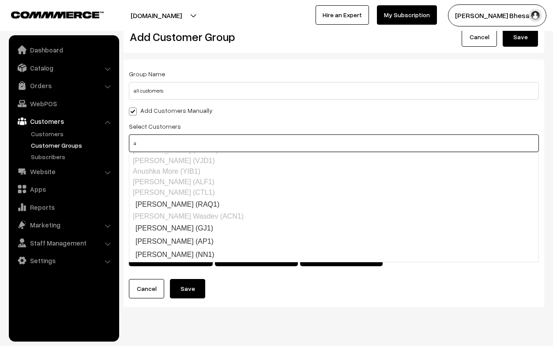
scroll to position [187, 0]
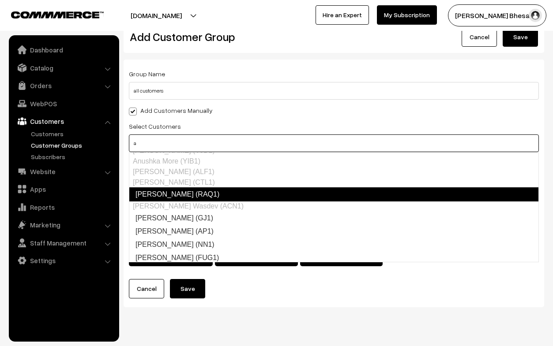
click at [155, 193] on link "Mohak Sharma (RAQ1)" at bounding box center [334, 194] width 410 height 14
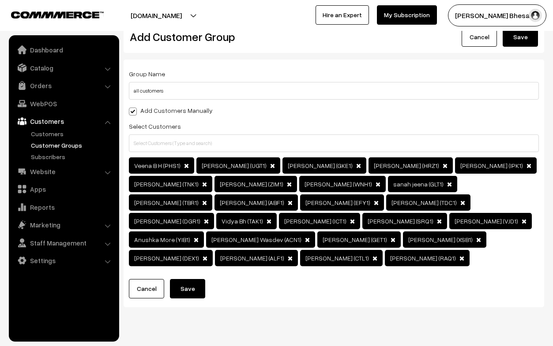
click at [154, 135] on div "Select Customers" at bounding box center [334, 136] width 410 height 31
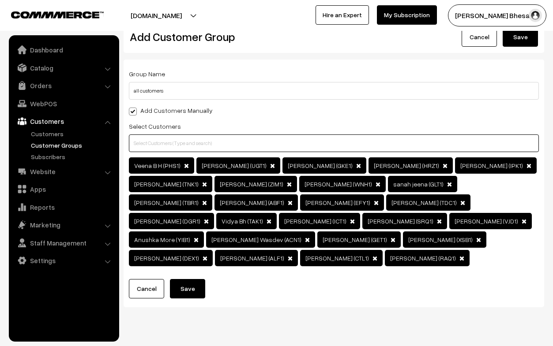
click at [154, 145] on input "text" at bounding box center [334, 144] width 410 height 18
type input "a"
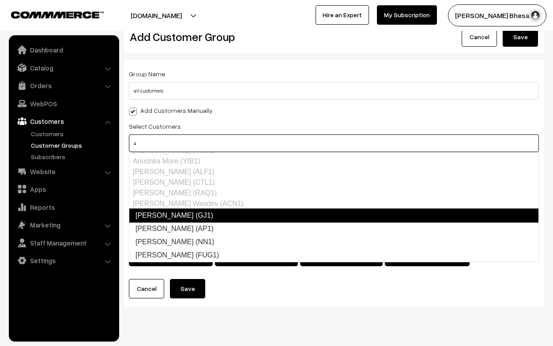
scroll to position [245, 0]
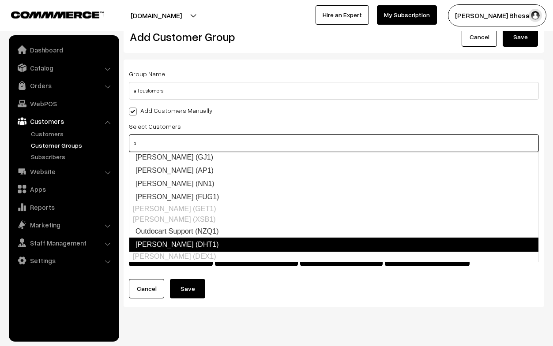
click at [168, 244] on link "Soham Happa (DHT1)" at bounding box center [334, 245] width 410 height 14
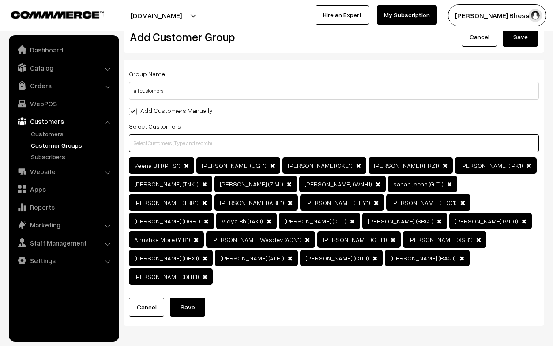
click at [158, 149] on input "text" at bounding box center [334, 144] width 410 height 18
type input "a"
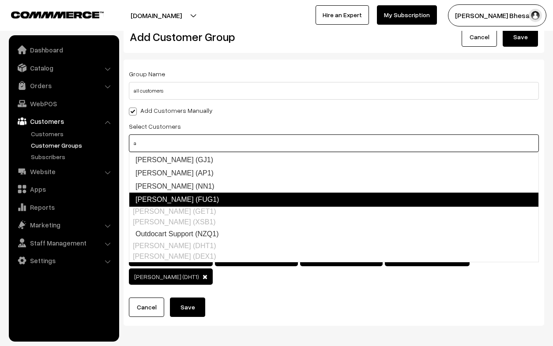
scroll to position [40, 0]
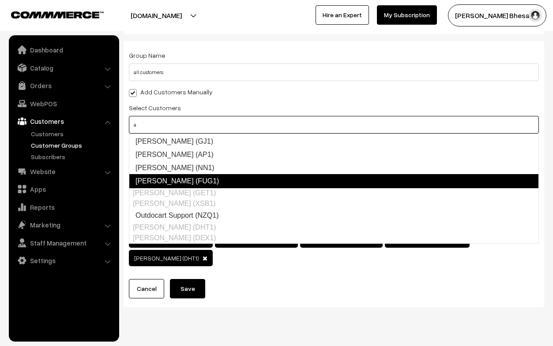
click at [161, 181] on link "[PERSON_NAME] (FUG1)" at bounding box center [334, 181] width 410 height 14
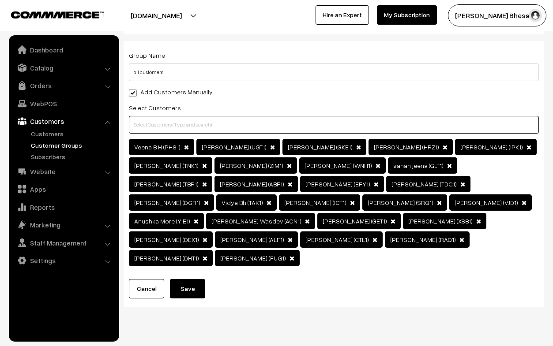
click at [152, 123] on input "text" at bounding box center [334, 125] width 410 height 18
type input "a"
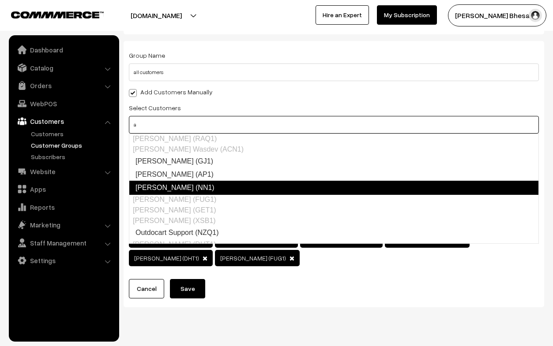
scroll to position [224, 0]
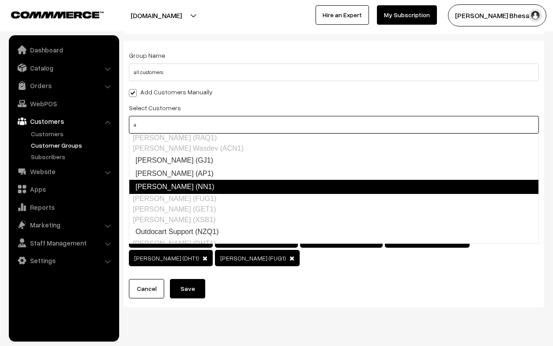
click at [169, 185] on link "Neil Nihalani (NN1)" at bounding box center [334, 187] width 410 height 14
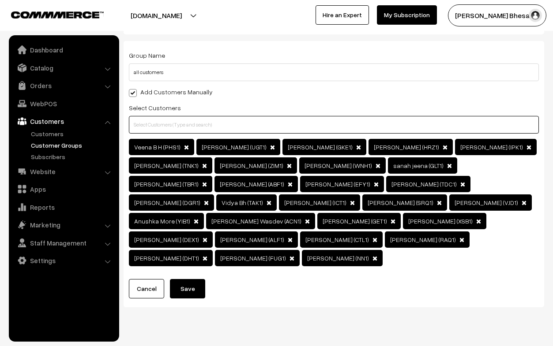
click at [157, 127] on input "text" at bounding box center [334, 125] width 410 height 18
type input "a"
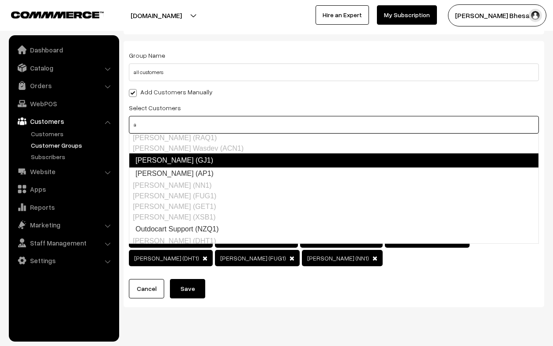
click at [157, 159] on link "Glushan Jhetwani (GJ1)" at bounding box center [334, 161] width 410 height 14
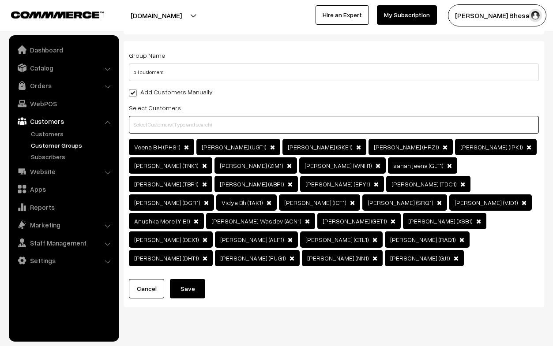
click at [145, 120] on input "text" at bounding box center [334, 125] width 410 height 18
type input "a"
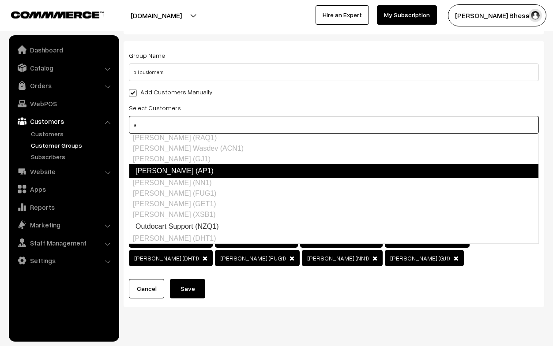
click at [153, 177] on link "Anurag Prasad (AP1)" at bounding box center [334, 171] width 410 height 14
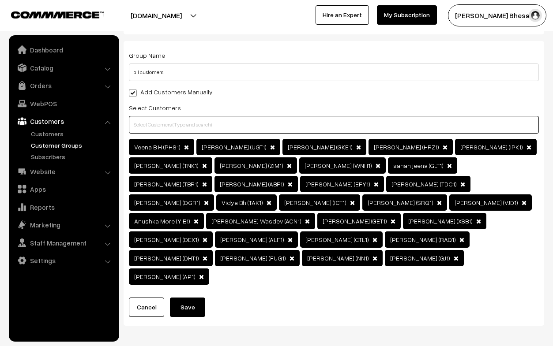
click at [146, 123] on input "text" at bounding box center [334, 125] width 410 height 18
type input "l"
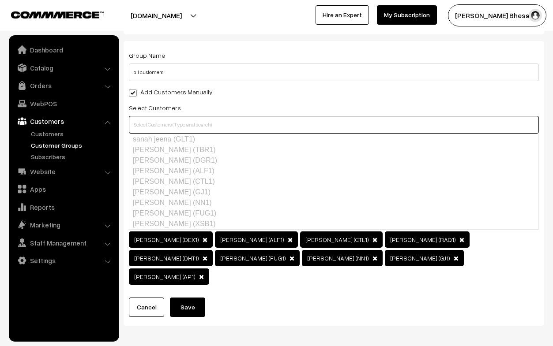
scroll to position [0, 0]
type input "c"
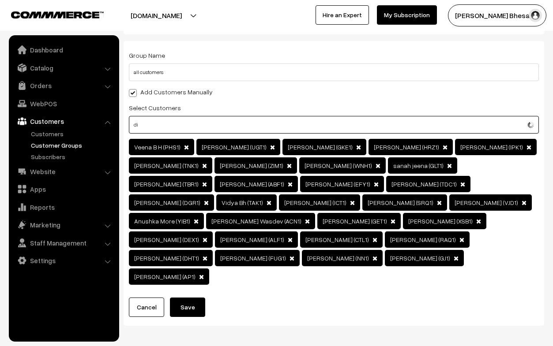
type input "d"
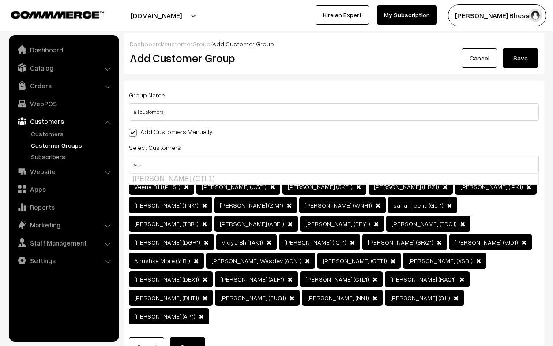
click at [272, 306] on div "Veena B H (PHS1) Vistasp Bharucha (UGT1) Urvashi Sunderji (GKE1) Tushar Gandhe …" at bounding box center [334, 253] width 410 height 148
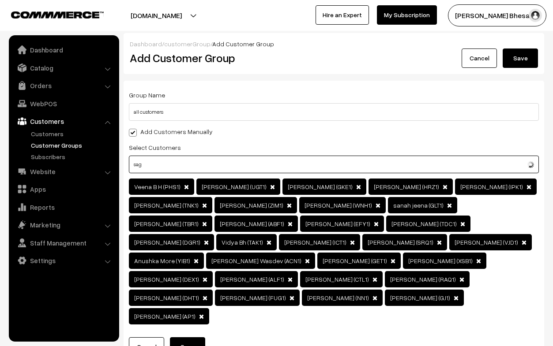
click at [167, 162] on input "sag" at bounding box center [334, 165] width 410 height 18
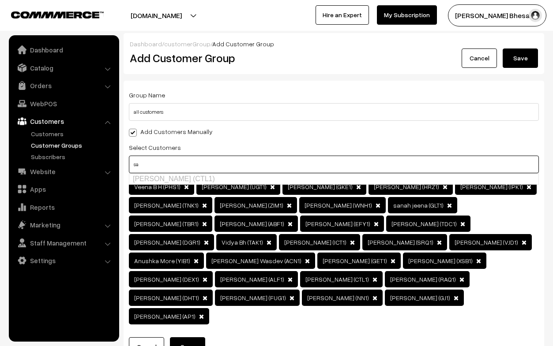
type input "s"
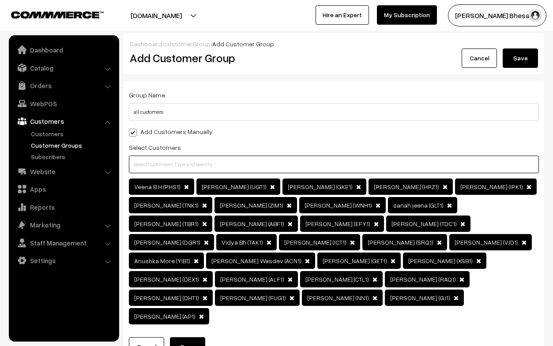
click at [147, 166] on input "text" at bounding box center [334, 165] width 410 height 18
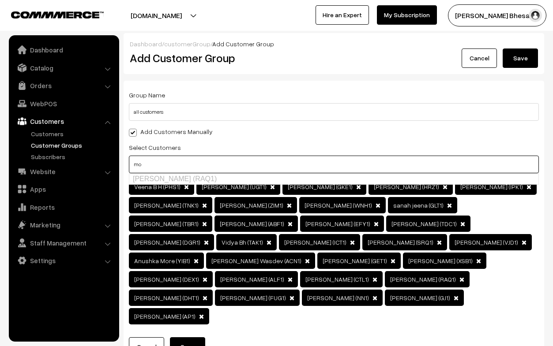
type input "m"
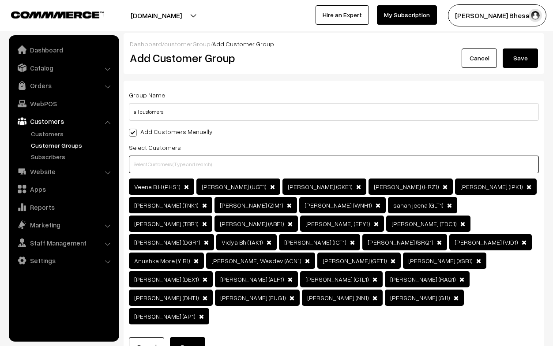
scroll to position [58, 0]
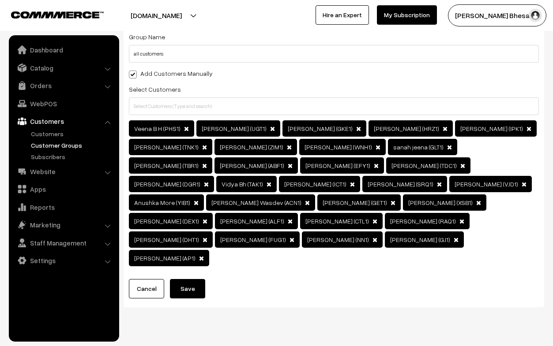
click at [186, 279] on button "Save" at bounding box center [187, 288] width 35 height 19
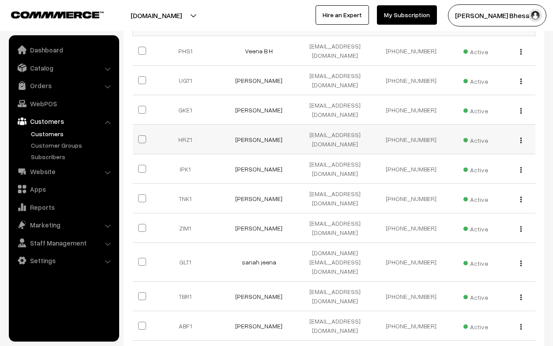
scroll to position [142, 0]
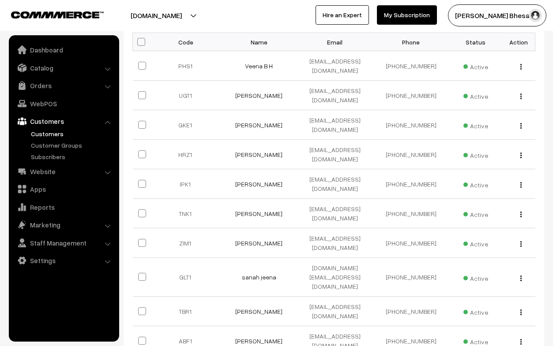
select select "100"
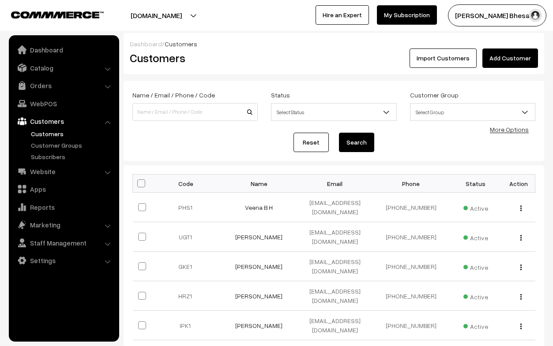
click at [285, 114] on span "Select Status" at bounding box center [333, 112] width 124 height 15
click at [305, 107] on span "Active" at bounding box center [333, 112] width 124 height 15
click at [295, 113] on span "Active" at bounding box center [333, 112] width 124 height 15
click at [311, 116] on span "Inactive" at bounding box center [333, 112] width 124 height 15
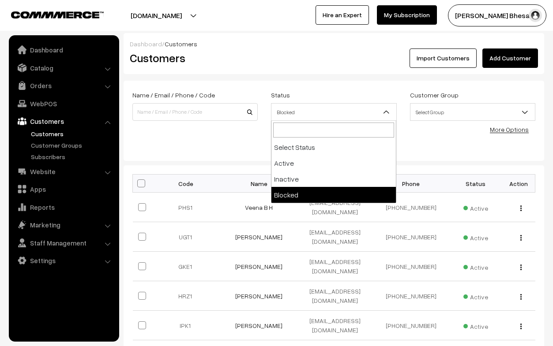
click at [288, 109] on span "Blocked" at bounding box center [333, 112] width 124 height 15
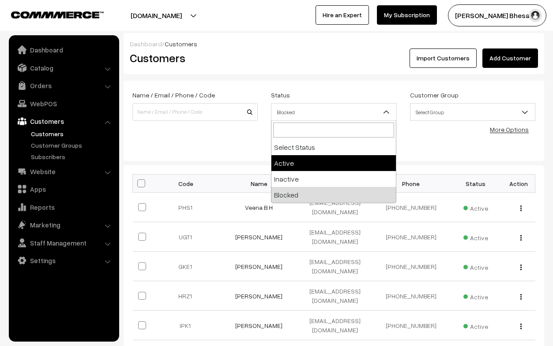
click at [228, 144] on div "Reset Search" at bounding box center [333, 142] width 403 height 19
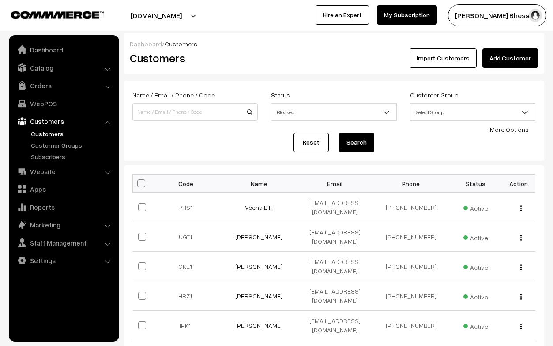
click at [305, 119] on span "Blocked" at bounding box center [333, 112] width 124 height 15
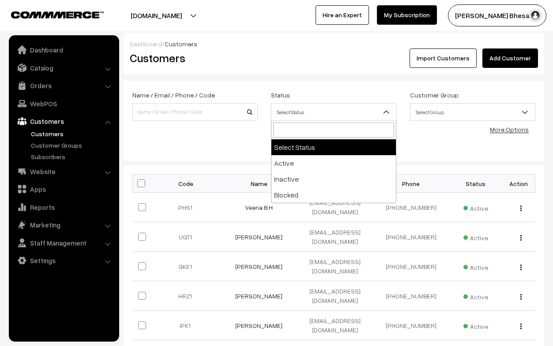
click at [292, 105] on span "Select Status" at bounding box center [333, 112] width 124 height 15
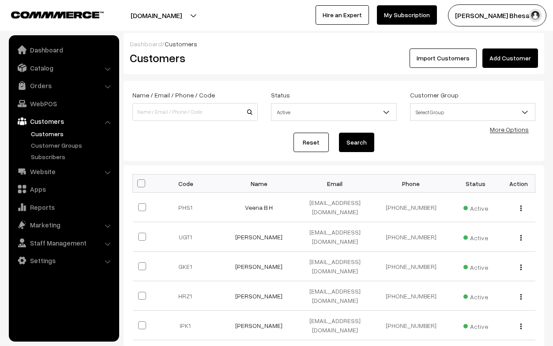
click at [288, 109] on span "Active" at bounding box center [333, 112] width 124 height 15
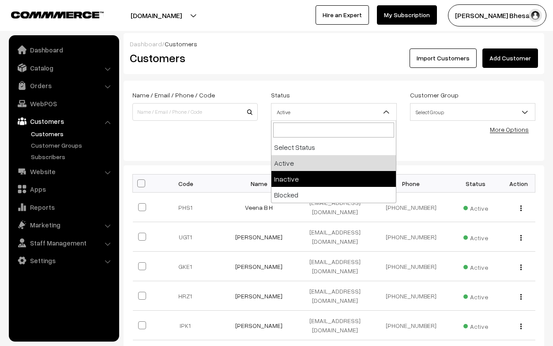
select select "inactive"
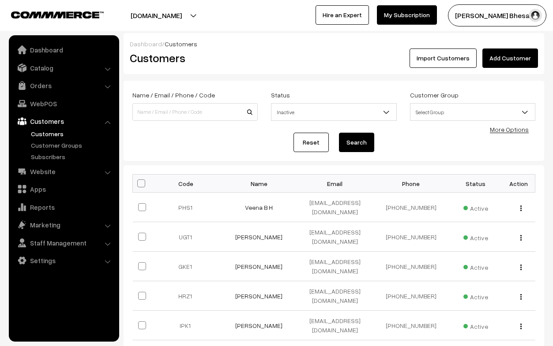
click at [305, 154] on form "Name / Email / Phone / Code Status Select Status Active Inactive Blocked Inacti…" at bounding box center [334, 121] width 420 height 80
click at [305, 143] on link "Reset" at bounding box center [310, 142] width 35 height 19
drag, startPoint x: 383, startPoint y: 143, endPoint x: 377, endPoint y: 143, distance: 6.2
click at [383, 143] on div "Reset Search" at bounding box center [333, 142] width 403 height 19
click at [352, 145] on button "Search" at bounding box center [356, 142] width 35 height 19
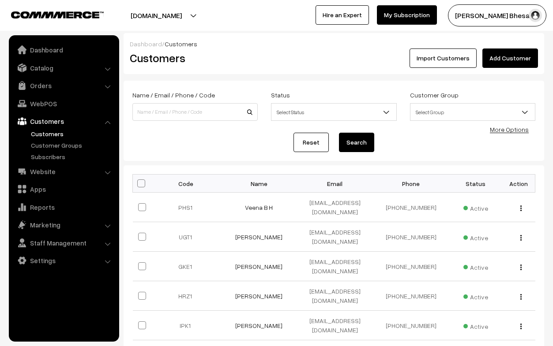
click at [299, 103] on div "Status Select Status Active Inactive Blocked Select Status" at bounding box center [333, 105] width 139 height 31
click at [300, 115] on span "Select Status" at bounding box center [333, 112] width 124 height 15
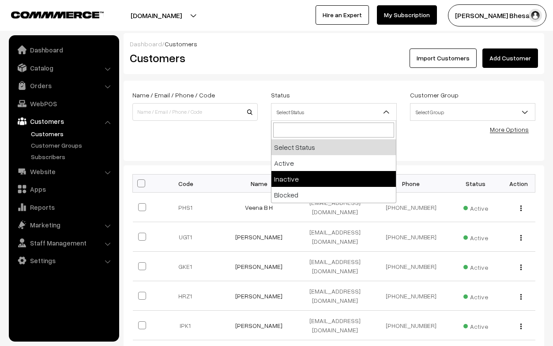
select select "inactive"
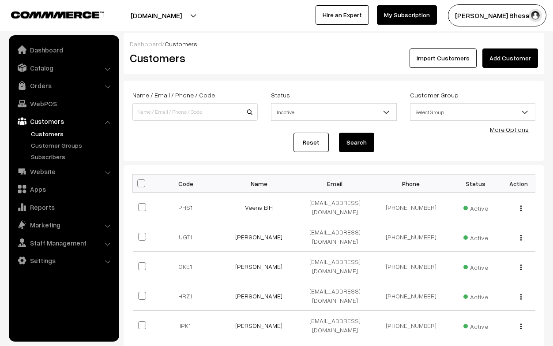
click at [350, 146] on button "Search" at bounding box center [356, 142] width 35 height 19
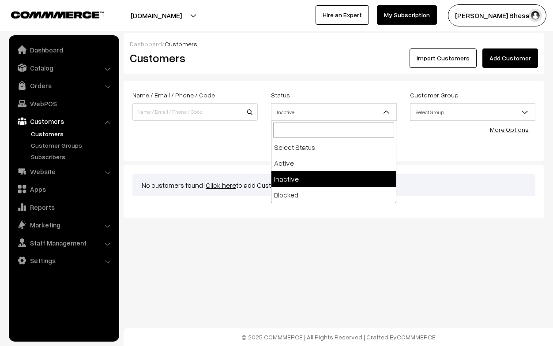
click at [295, 110] on span "Inactive" at bounding box center [333, 112] width 124 height 15
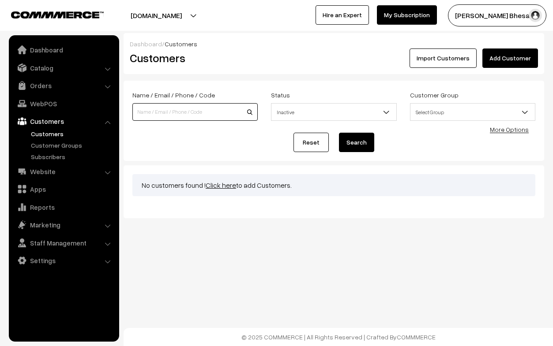
click at [217, 118] on input at bounding box center [194, 112] width 125 height 18
type input "divyalohana"
click at [339, 133] on button "Search" at bounding box center [356, 142] width 35 height 19
click at [248, 113] on input "divyalohana" at bounding box center [194, 112] width 125 height 18
click at [210, 114] on input "divyalohana" at bounding box center [194, 112] width 125 height 18
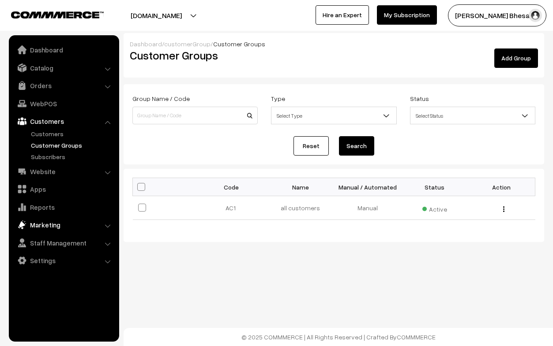
click at [46, 226] on link "Marketing" at bounding box center [63, 225] width 105 height 16
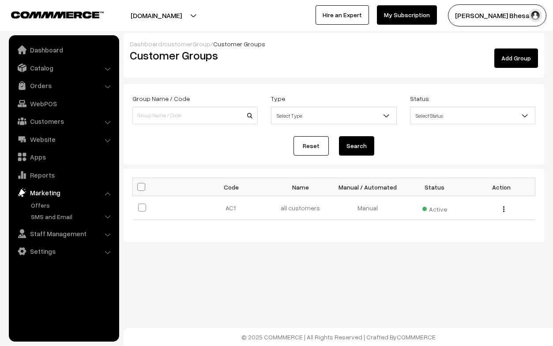
click at [49, 192] on link "Marketing" at bounding box center [63, 193] width 105 height 16
click at [47, 219] on link "SMS and Email" at bounding box center [72, 216] width 87 height 9
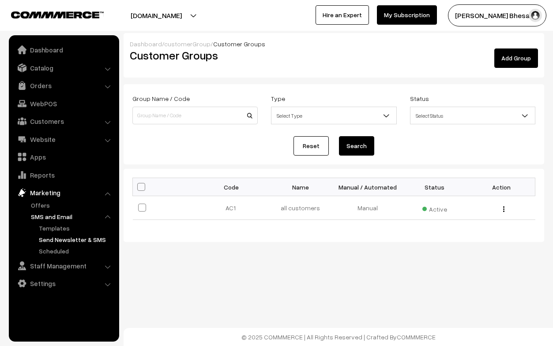
click at [50, 242] on link "Send Newsletter & SMS" at bounding box center [76, 239] width 79 height 9
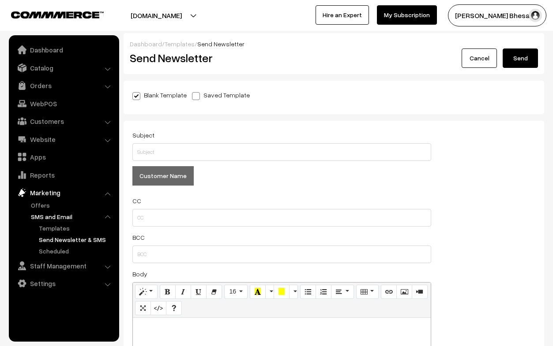
scroll to position [7, 0]
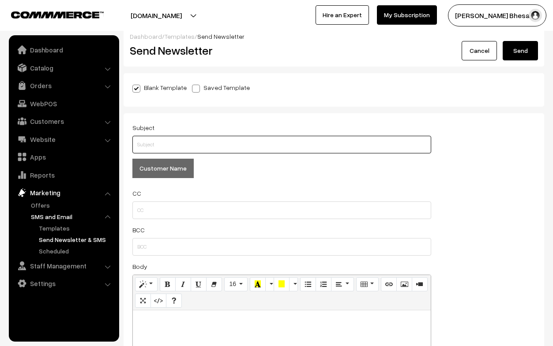
click at [167, 146] on input "text" at bounding box center [281, 145] width 299 height 18
type input "whats up"
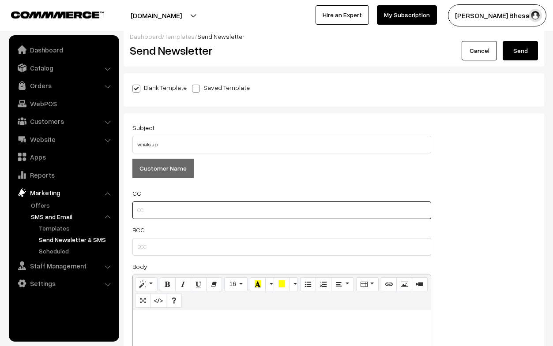
click at [184, 214] on input "text" at bounding box center [281, 211] width 299 height 18
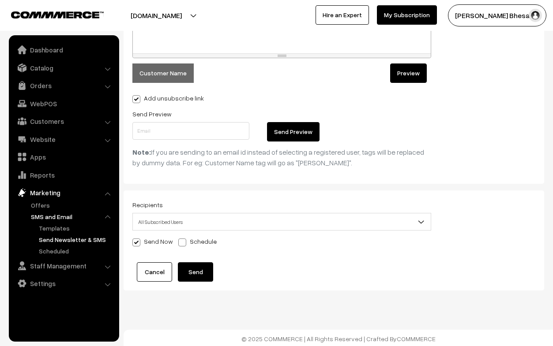
scroll to position [377, 0]
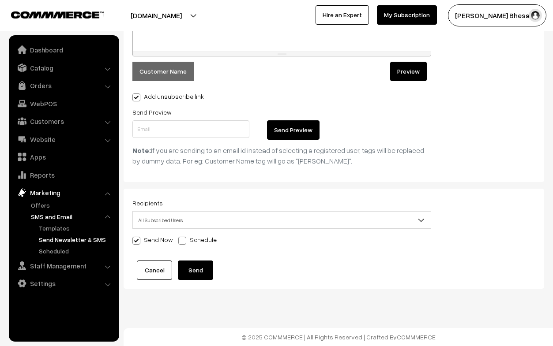
click at [196, 221] on span "All Subscribed Users" at bounding box center [282, 220] width 298 height 15
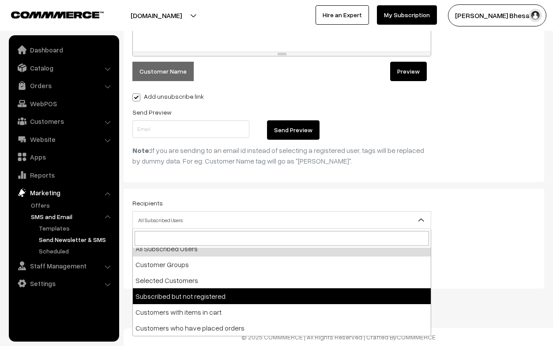
scroll to position [0, 0]
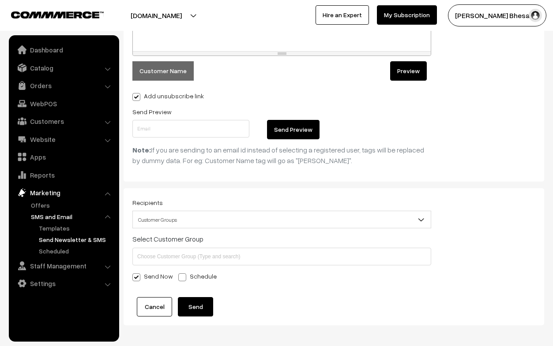
click at [206, 218] on span "Customer Groups" at bounding box center [282, 219] width 298 height 15
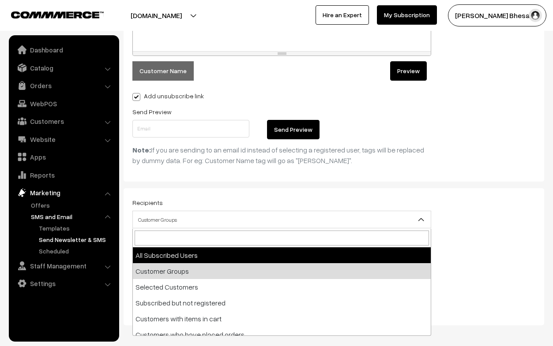
select select "1"
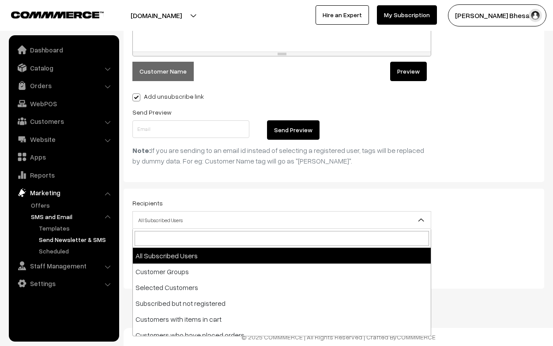
click at [182, 223] on span "All Subscribed Users" at bounding box center [282, 220] width 298 height 15
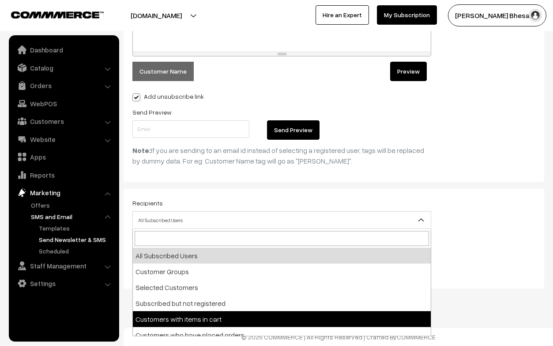
scroll to position [7, 0]
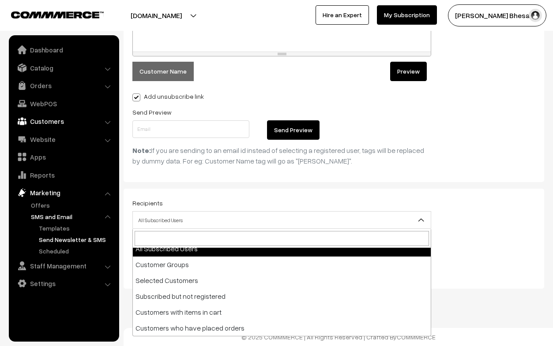
click at [36, 119] on link "Customers" at bounding box center [63, 121] width 105 height 16
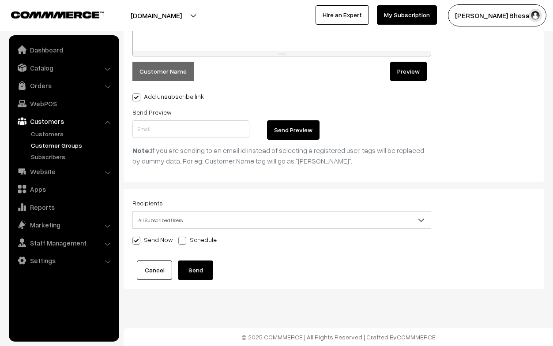
click at [54, 147] on link "Customer Groups" at bounding box center [72, 145] width 87 height 9
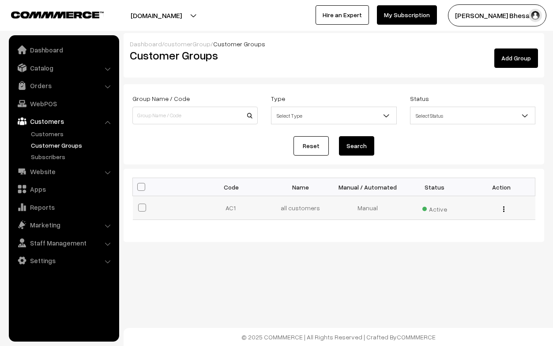
click at [140, 206] on span at bounding box center [142, 208] width 8 height 8
click at [139, 205] on input "checkbox" at bounding box center [137, 202] width 6 height 6
checkbox input "true"
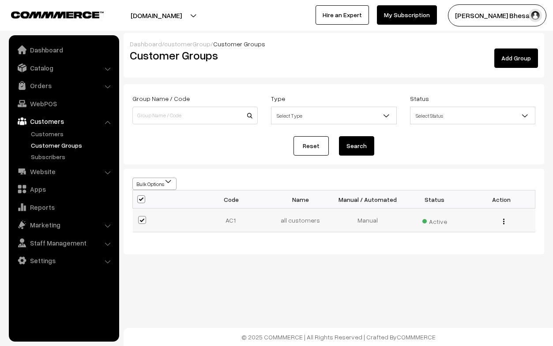
click at [501, 223] on div "Edit Delete" at bounding box center [501, 220] width 56 height 9
click at [506, 223] on div "Edit Delete" at bounding box center [501, 220] width 56 height 9
click at [503, 219] on img "button" at bounding box center [503, 222] width 1 height 6
click at [419, 256] on div "Dashboard / customerGroup / Customer Groups Customer Groups Add Group Group Nam…" at bounding box center [276, 156] width 553 height 312
click at [144, 217] on span at bounding box center [142, 220] width 8 height 8
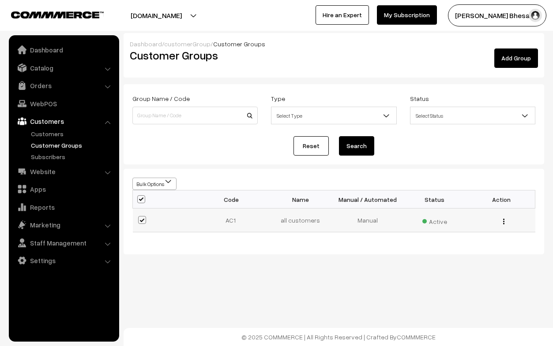
click at [139, 217] on input "checkbox" at bounding box center [137, 215] width 6 height 6
checkbox input "false"
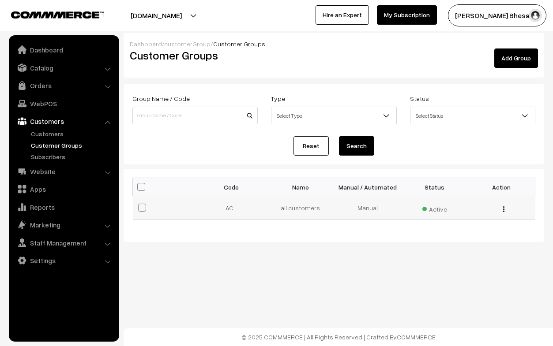
click at [305, 207] on td "all customers" at bounding box center [300, 208] width 67 height 24
click at [45, 226] on link "Marketing" at bounding box center [63, 225] width 105 height 16
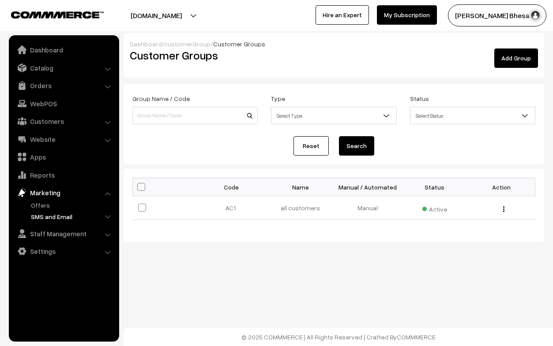
click at [46, 215] on link "SMS and Email" at bounding box center [72, 216] width 87 height 9
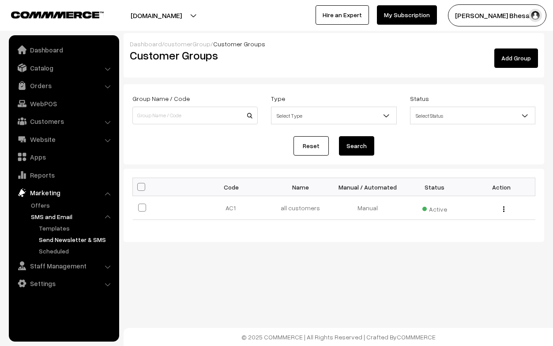
click at [69, 240] on link "Send Newsletter & SMS" at bounding box center [76, 239] width 79 height 9
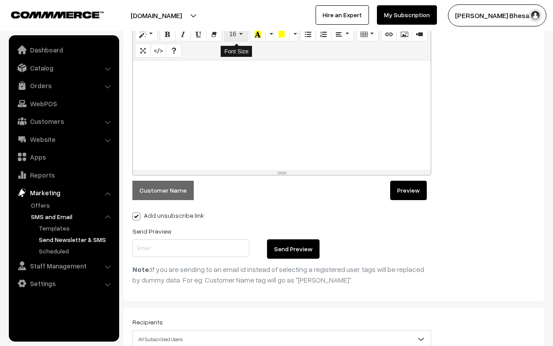
scroll to position [377, 0]
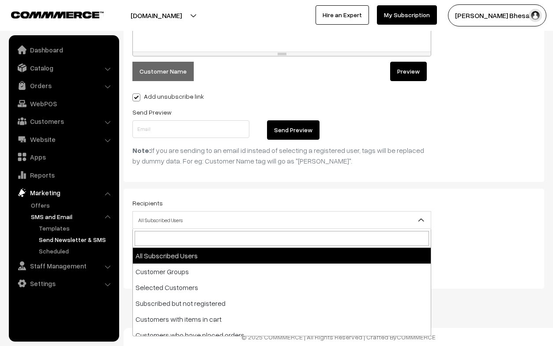
click at [221, 221] on span "All Subscribed Users" at bounding box center [282, 220] width 298 height 15
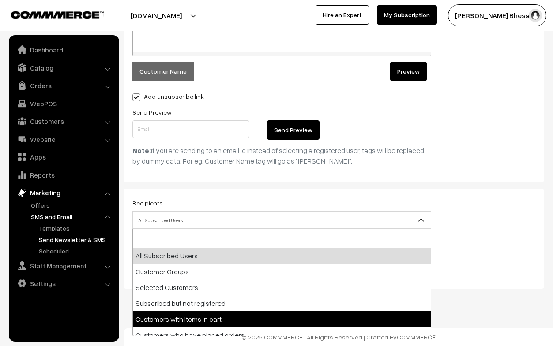
scroll to position [0, 0]
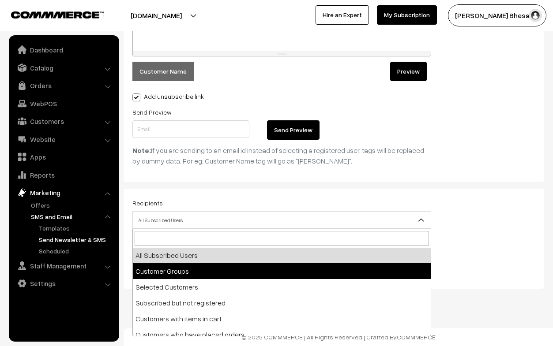
select select "2"
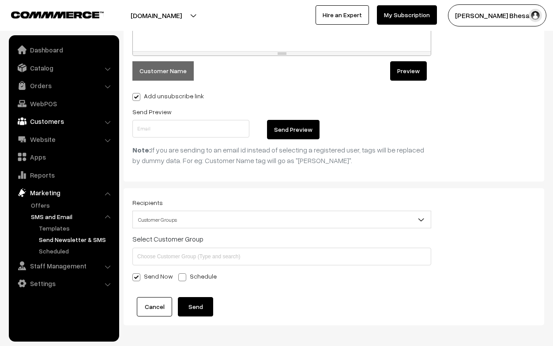
click at [59, 122] on link "Customers" at bounding box center [63, 121] width 105 height 16
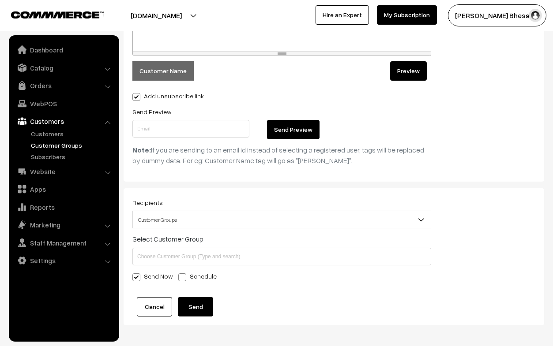
click at [57, 145] on link "Customer Groups" at bounding box center [72, 145] width 87 height 9
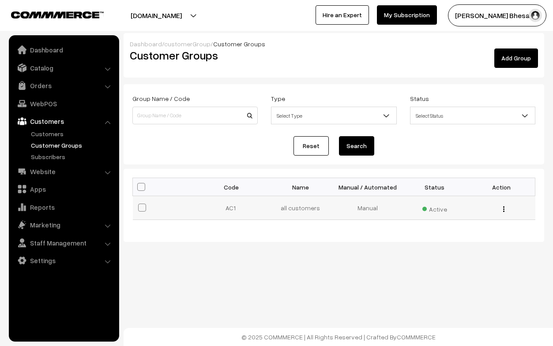
click at [142, 208] on span at bounding box center [142, 208] width 8 height 8
click at [139, 205] on input "checkbox" at bounding box center [137, 202] width 6 height 6
checkbox input "true"
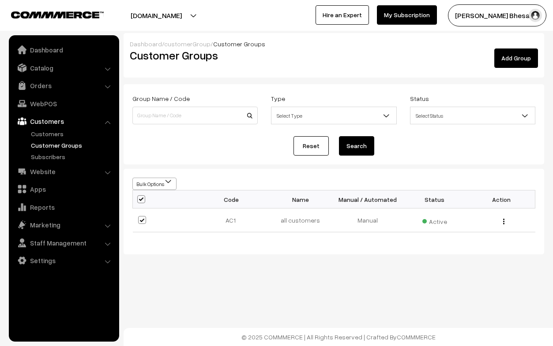
click at [512, 60] on link "Add Group" at bounding box center [516, 58] width 44 height 19
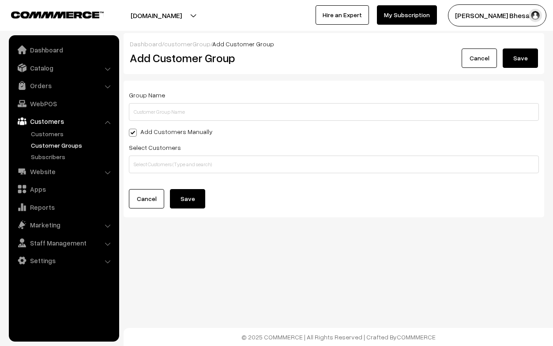
click at [138, 202] on link "Cancel" at bounding box center [146, 198] width 35 height 19
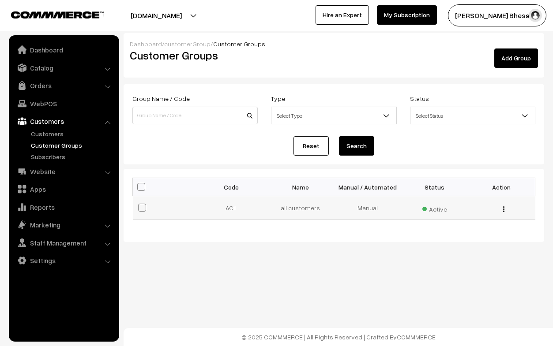
click at [141, 209] on span at bounding box center [142, 208] width 8 height 8
click at [139, 205] on input "checkbox" at bounding box center [137, 202] width 6 height 6
checkbox input "true"
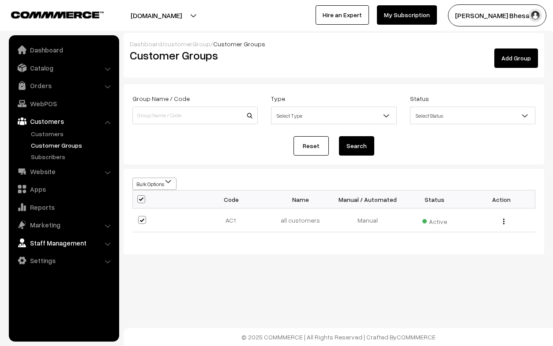
click at [61, 242] on link "Staff Management" at bounding box center [63, 243] width 105 height 16
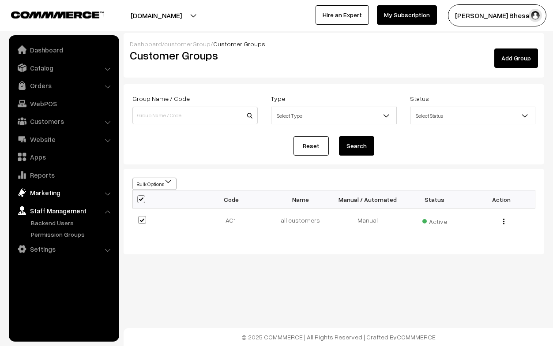
click at [49, 194] on link "Marketing" at bounding box center [63, 193] width 105 height 16
click at [54, 218] on link "SMS and Email" at bounding box center [72, 216] width 87 height 9
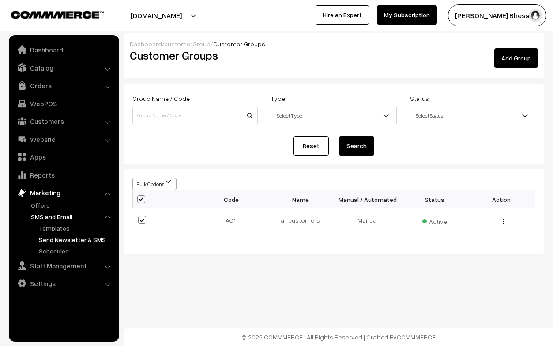
click at [57, 243] on link "Send Newsletter & SMS" at bounding box center [76, 239] width 79 height 9
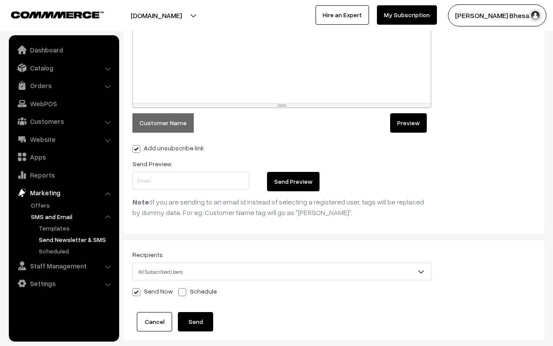
scroll to position [377, 0]
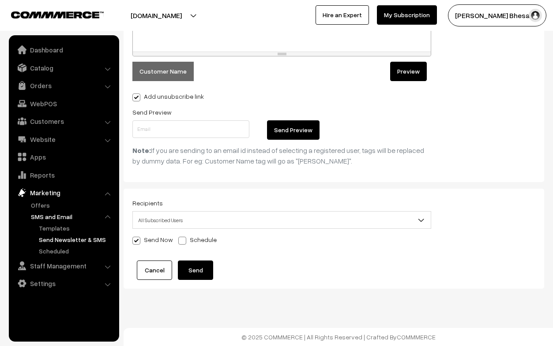
click at [186, 223] on span "All Subscribed Users" at bounding box center [282, 220] width 298 height 15
click at [175, 224] on span "All Subscribed Users" at bounding box center [282, 220] width 298 height 15
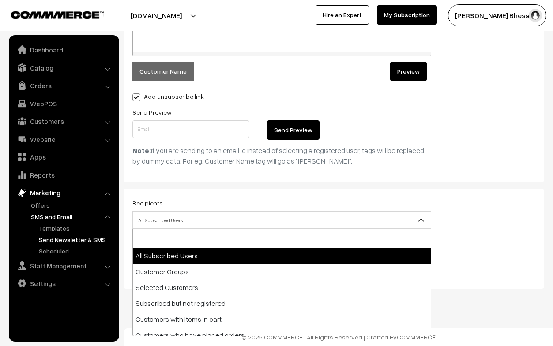
scroll to position [7, 0]
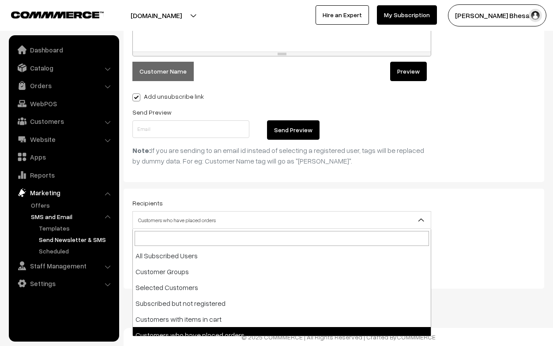
click at [183, 221] on span "Customers who have placed orders" at bounding box center [282, 220] width 298 height 15
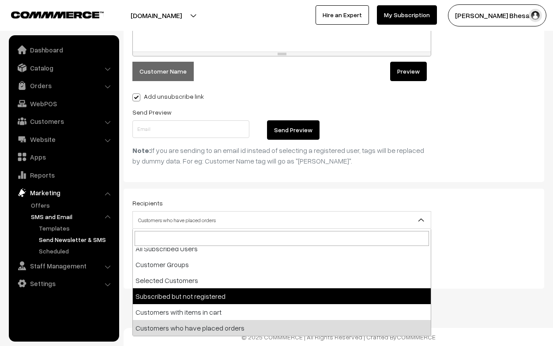
scroll to position [0, 0]
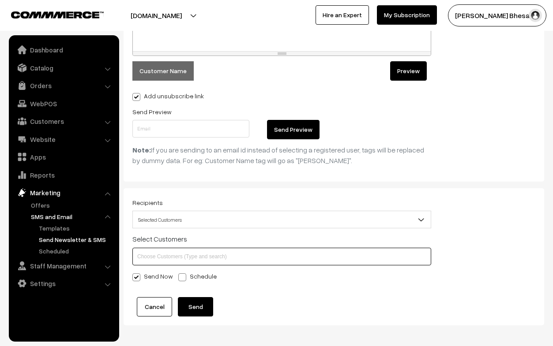
click at [176, 249] on input at bounding box center [281, 257] width 299 height 18
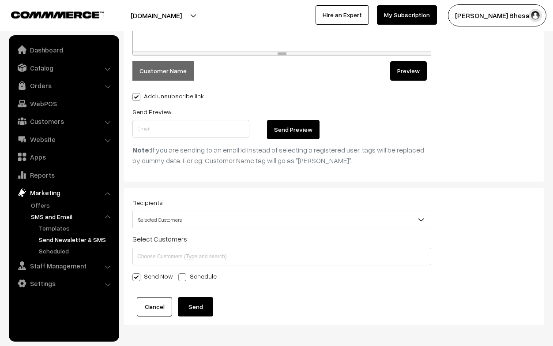
click at [169, 223] on span "Selected Customers" at bounding box center [282, 219] width 298 height 15
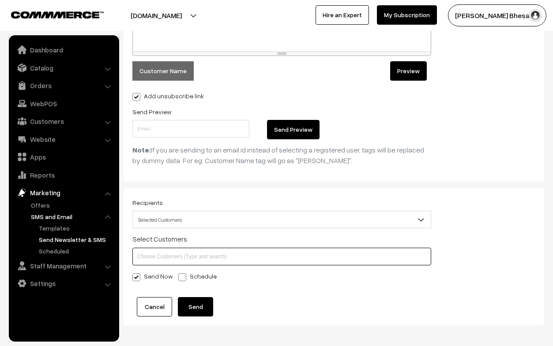
click at [171, 255] on input at bounding box center [281, 257] width 299 height 18
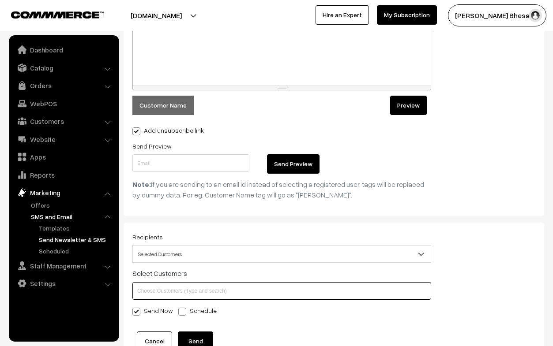
scroll to position [338, 0]
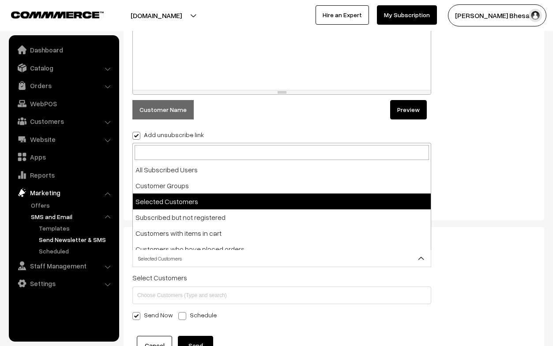
click at [169, 263] on span "Selected Customers" at bounding box center [282, 258] width 298 height 15
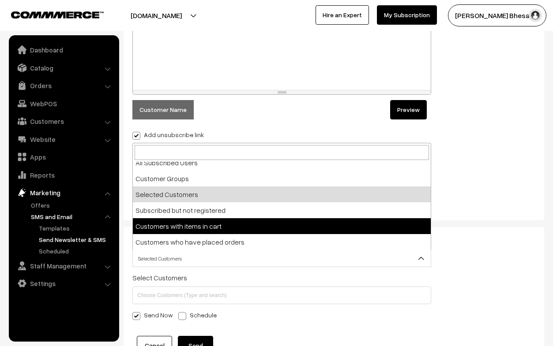
scroll to position [0, 0]
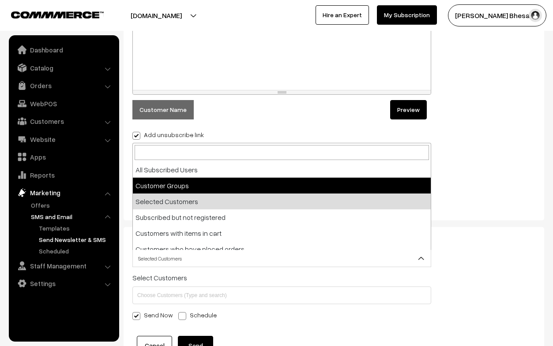
select select "2"
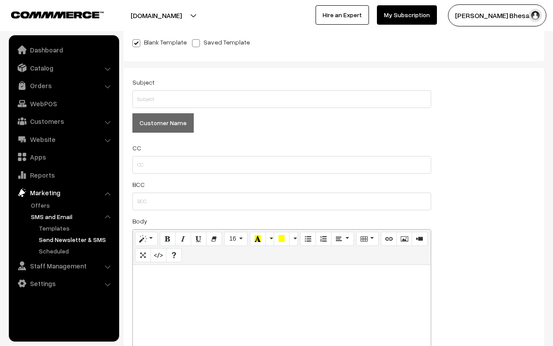
scroll to position [25, 0]
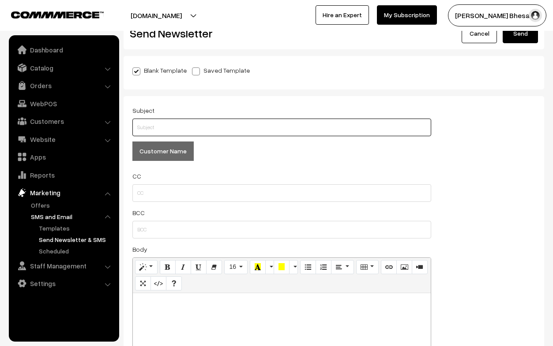
click at [152, 131] on input "text" at bounding box center [281, 128] width 299 height 18
type input "whats up"
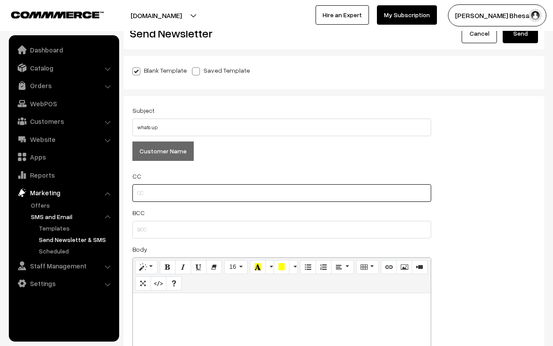
click at [150, 195] on input "text" at bounding box center [281, 193] width 299 height 18
type input "v"
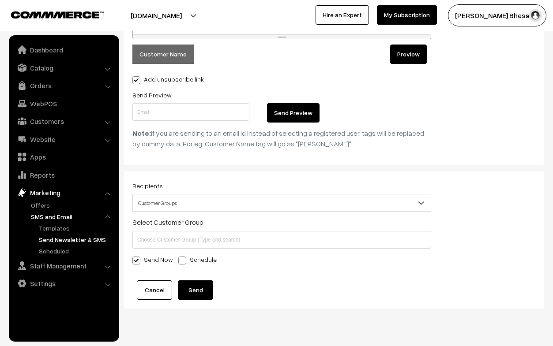
scroll to position [414, 0]
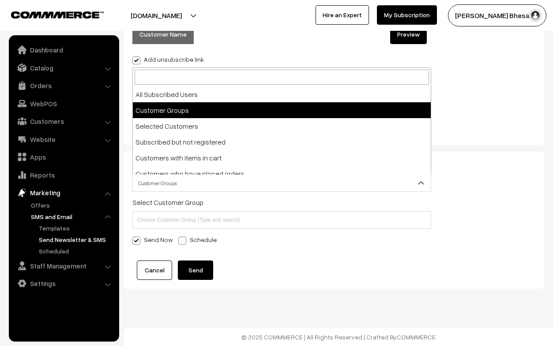
click at [202, 185] on span "Customer Groups" at bounding box center [282, 183] width 298 height 15
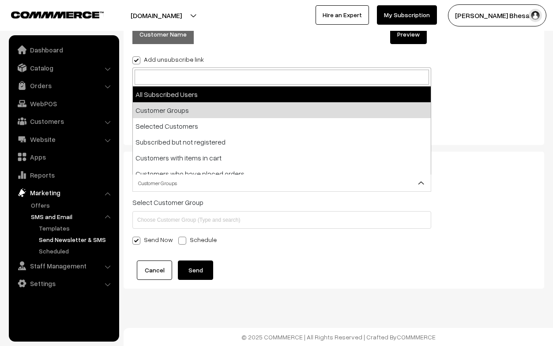
scroll to position [377, 0]
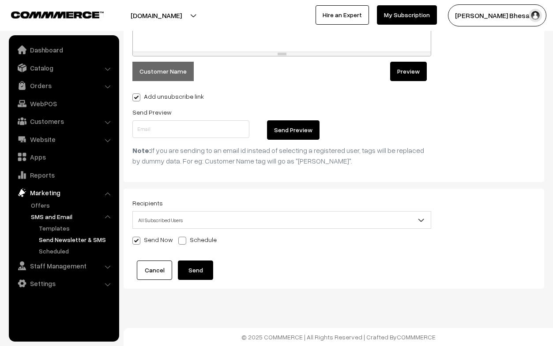
click at [186, 231] on div "Recipients All Subscribed Users Customer Groups Selected Customers Subscribed b…" at bounding box center [282, 239] width 312 height 82
click at [186, 227] on span "All Subscribed Users" at bounding box center [282, 220] width 298 height 15
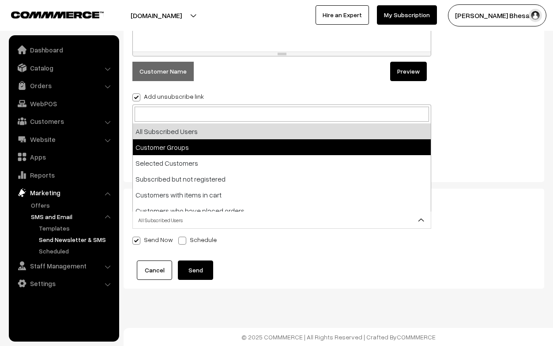
select select "2"
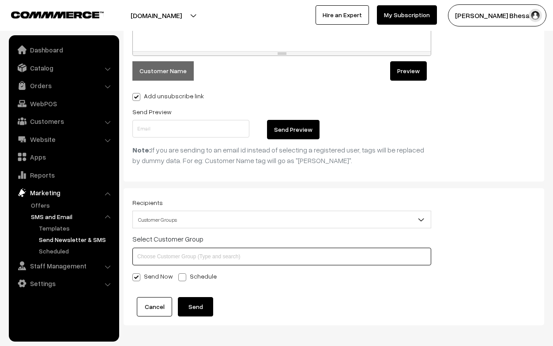
click at [231, 257] on input at bounding box center [281, 257] width 299 height 18
type input "all"
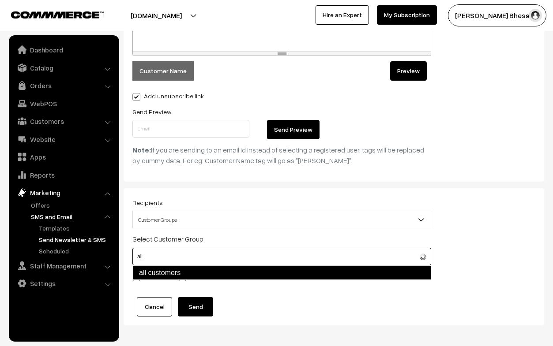
click at [189, 270] on div "all customers" at bounding box center [281, 273] width 299 height 14
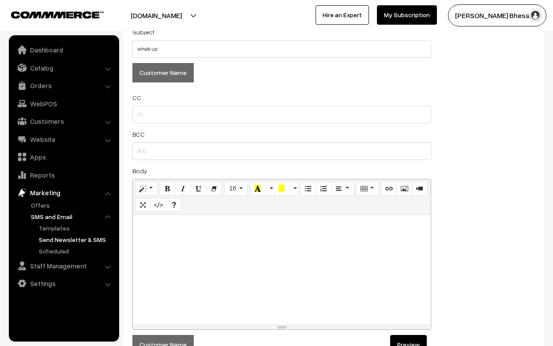
scroll to position [96, 0]
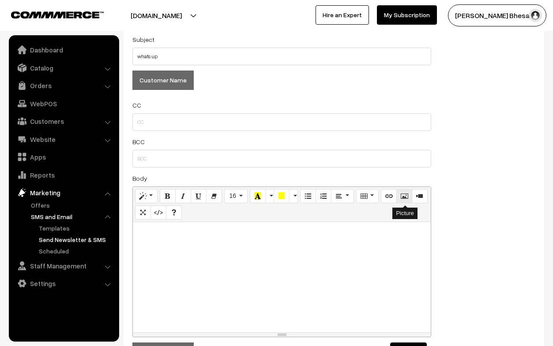
click at [404, 196] on icon "Picture" at bounding box center [404, 195] width 6 height 7
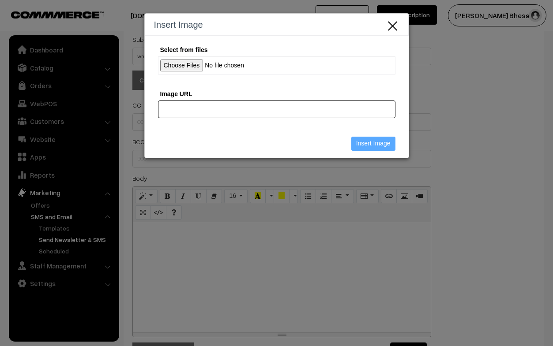
click at [179, 109] on input "Image URL" at bounding box center [276, 110] width 237 height 18
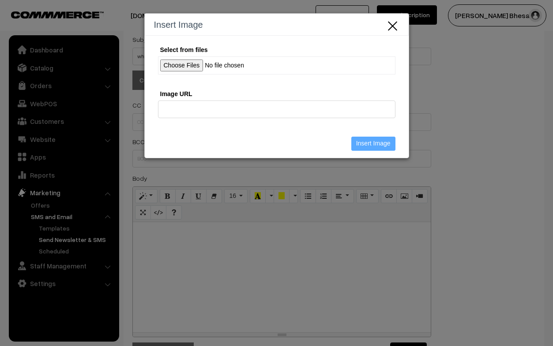
click at [176, 60] on input "Select from files" at bounding box center [276, 65] width 237 height 18
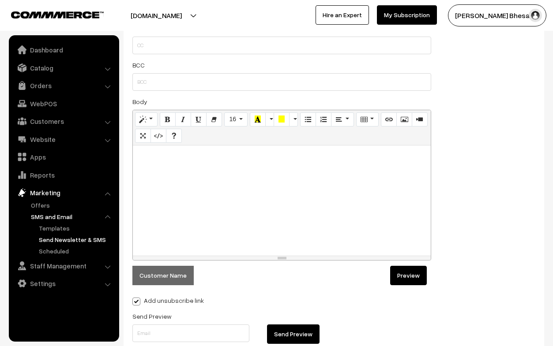
scroll to position [172, 0]
click at [148, 161] on p at bounding box center [281, 155] width 289 height 11
click at [406, 120] on icon "Picture" at bounding box center [404, 119] width 6 height 7
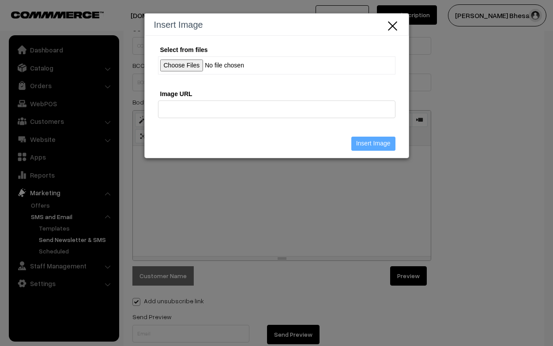
click at [189, 66] on input "Select from files" at bounding box center [276, 65] width 237 height 18
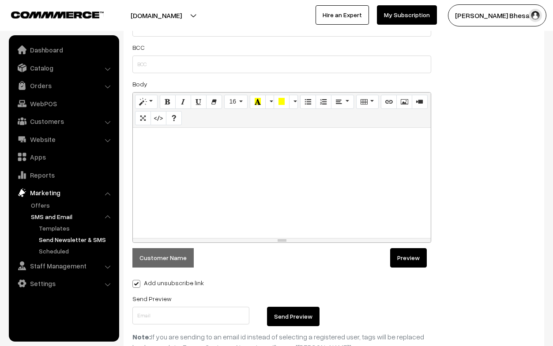
scroll to position [186, 0]
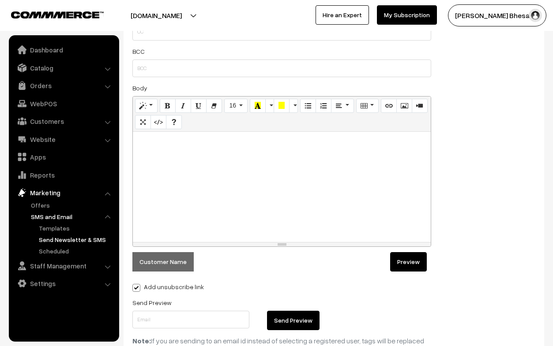
paste div
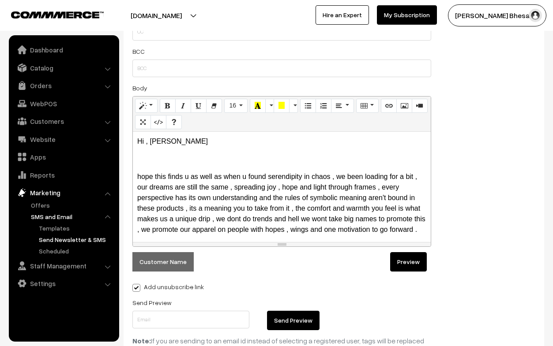
click at [187, 146] on p "Hi , John Smith" at bounding box center [281, 141] width 289 height 11
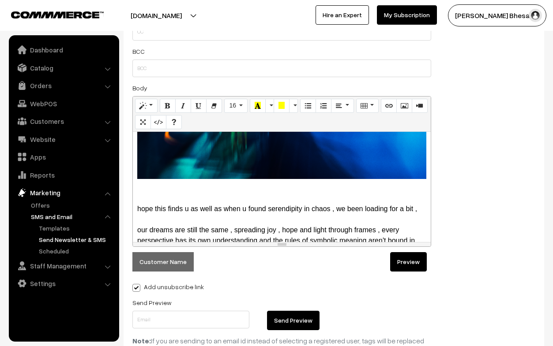
scroll to position [360, 0]
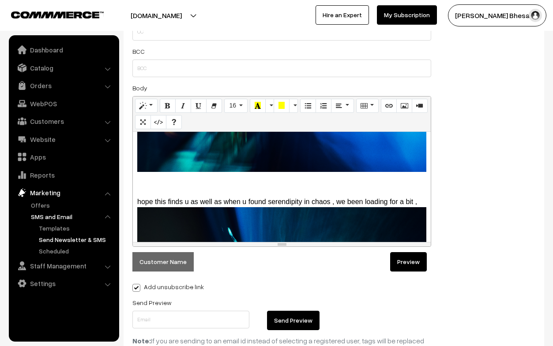
click at [322, 182] on p at bounding box center [281, 184] width 289 height 11
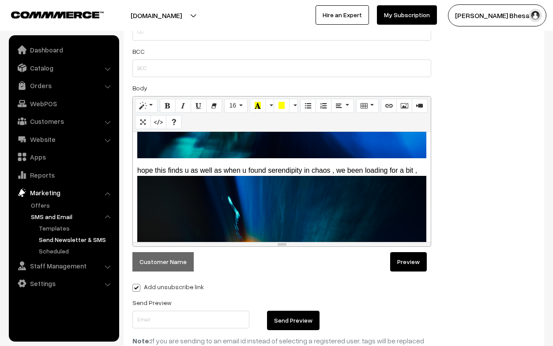
scroll to position [373, 0]
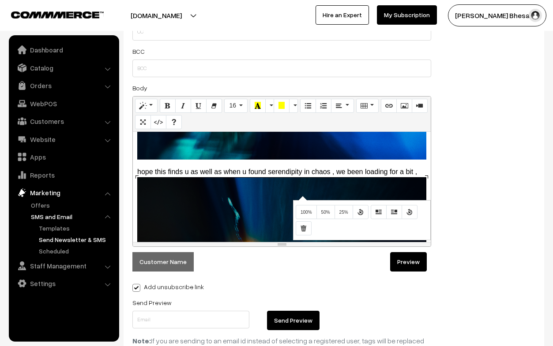
click at [301, 195] on div "Normal Quote Code Header 1 Header 2 Header 3 Header 4 Header 5 Header 6 16 8 9 …" at bounding box center [281, 171] width 299 height 151
click at [298, 231] on button "Remove Image" at bounding box center [304, 228] width 16 height 14
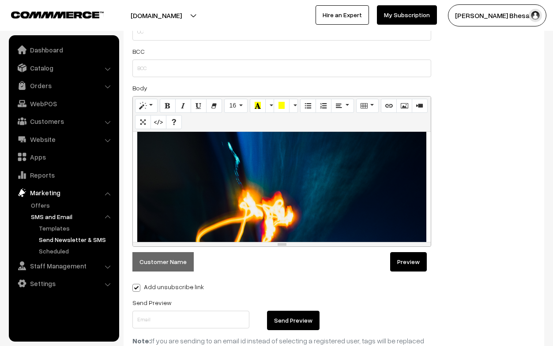
scroll to position [0, 0]
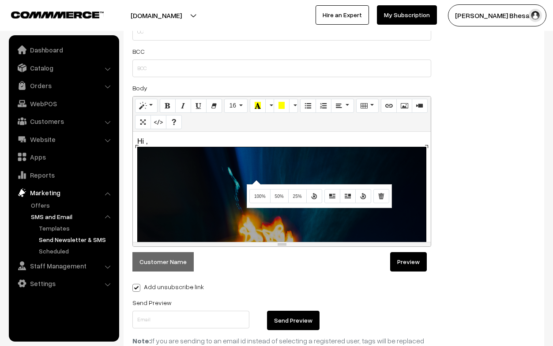
click at [255, 180] on div "Normal Quote Code Header 1 Header 2 Header 3 Header 4 Header 5 Header 6 16 8 9 …" at bounding box center [281, 171] width 299 height 151
click at [281, 198] on span "50%" at bounding box center [279, 196] width 9 height 5
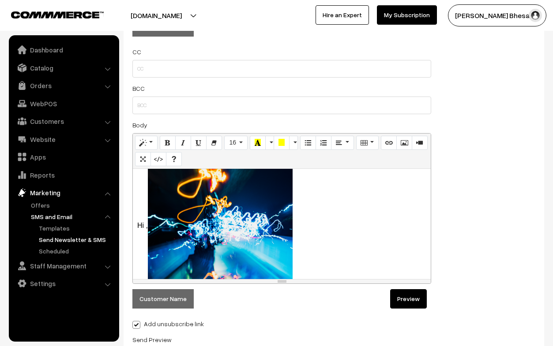
scroll to position [38, 0]
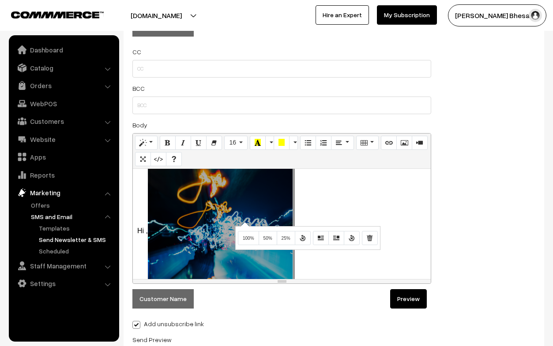
click at [243, 219] on div "328x437 (Original: 3888x5184) Hi , hope this finds u as well as when u found se…" at bounding box center [282, 224] width 298 height 110
click at [246, 199] on div "328x437 (Original: 3888x5184) Hi , hope this finds u as well as when u found se…" at bounding box center [282, 224] width 298 height 110
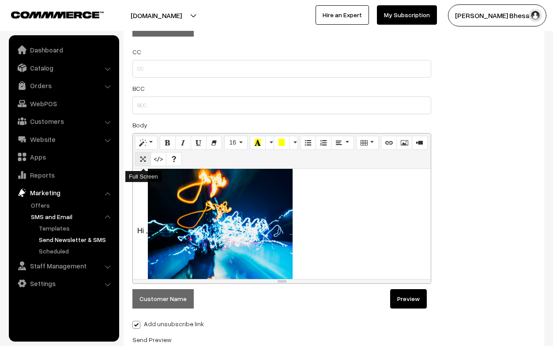
click at [143, 158] on icon "Full Screen" at bounding box center [143, 158] width 6 height 7
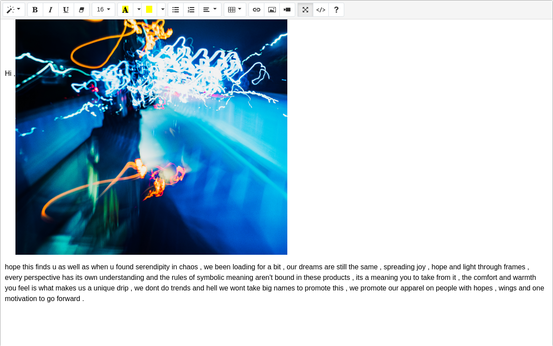
scroll to position [0, 0]
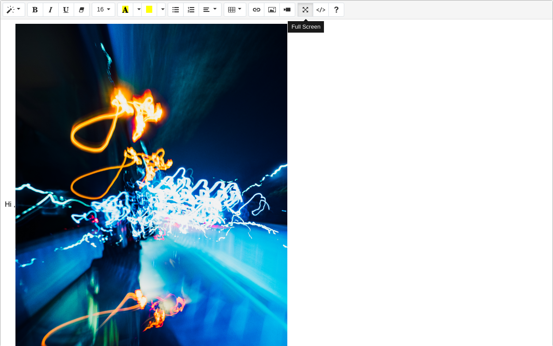
click at [304, 8] on icon "Full Screen" at bounding box center [305, 9] width 6 height 7
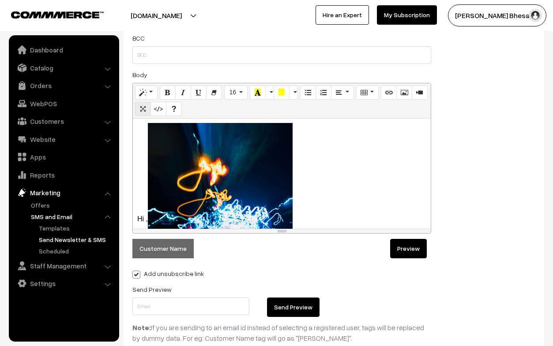
scroll to position [173, 0]
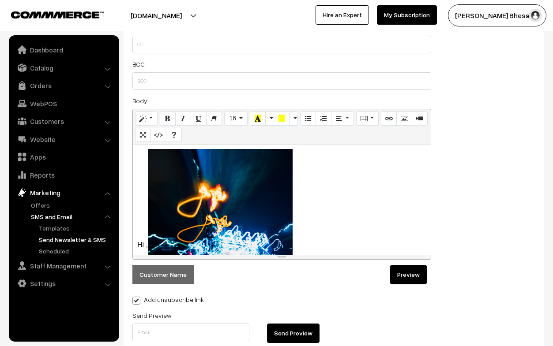
click at [134, 136] on div "Normal Quote Code Header 1 Header 2 Header 3 Header 4 Header 5 Header 6 16 8 9 …" at bounding box center [282, 126] width 298 height 35
click at [142, 136] on icon "Full Screen" at bounding box center [143, 134] width 6 height 7
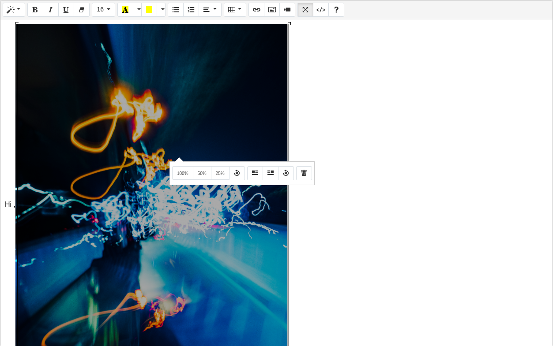
click at [178, 157] on div "Normal Quote Code Header 1 Header 2 Header 3 Header 4 Header 5 Header 6 16 8 9 …" at bounding box center [276, 173] width 553 height 347
drag, startPoint x: 214, startPoint y: 57, endPoint x: 289, endPoint y: 276, distance: 231.4
click at [289, 276] on div "616x821 (Original: 3888x5184)" at bounding box center [153, 205] width 272 height 362
drag, startPoint x: 248, startPoint y: 220, endPoint x: 279, endPoint y: 347, distance: 130.8
click at [279, 173] on html "Thank you for showing interest. Our team will call you shortly. Close serendipi…" at bounding box center [276, 0] width 553 height 346
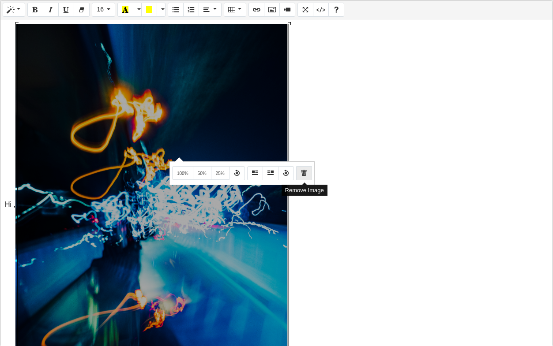
click at [308, 173] on button "Remove Image" at bounding box center [304, 173] width 16 height 14
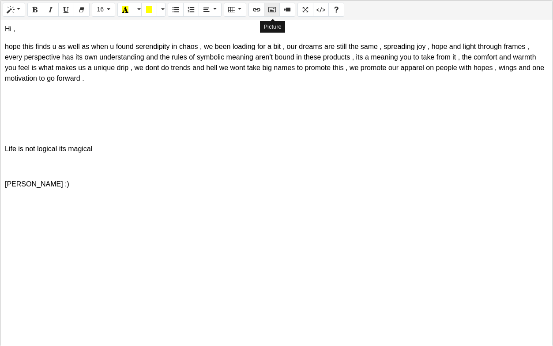
click at [270, 13] on icon "Picture" at bounding box center [272, 9] width 6 height 7
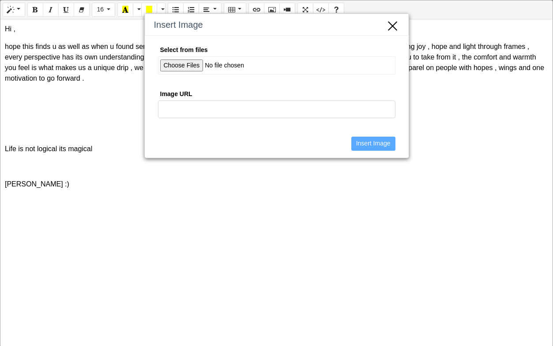
click at [391, 27] on icon "Close" at bounding box center [392, 25] width 13 height 15
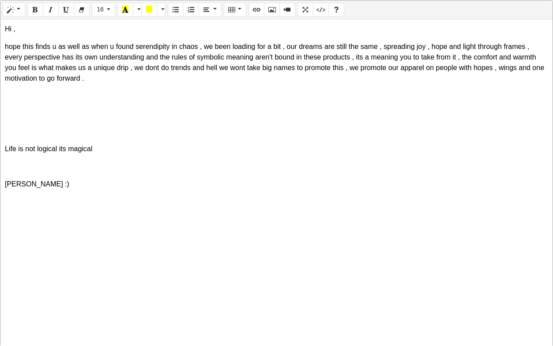
click at [59, 126] on div "Hi , hope this finds u as well as when u found serendipity in chaos , we been l…" at bounding box center [276, 182] width 552 height 327
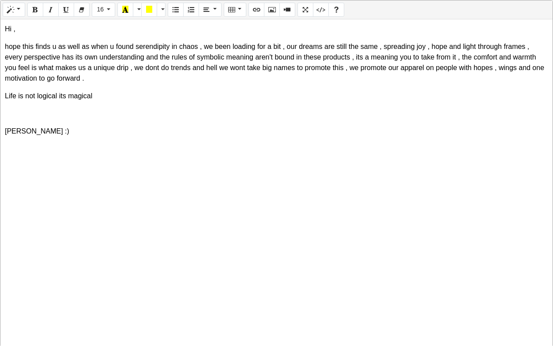
click at [52, 137] on div "Hi , hope this finds u as well as when u found serendipity in chaos , we been l…" at bounding box center [276, 182] width 552 height 327
click at [275, 6] on icon "Picture" at bounding box center [272, 9] width 6 height 7
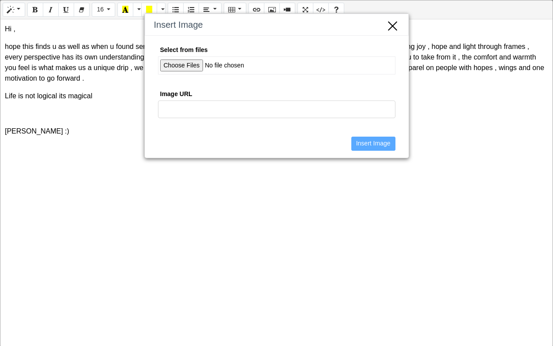
click at [189, 64] on input "Select from files" at bounding box center [276, 65] width 237 height 18
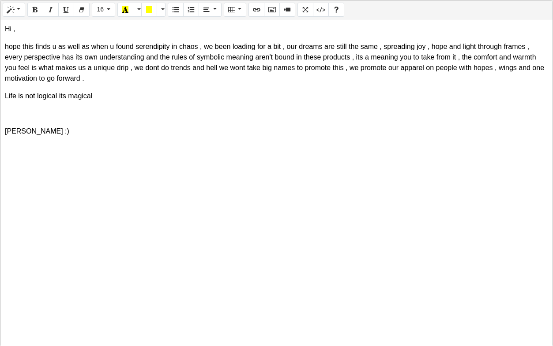
scroll to position [0, 0]
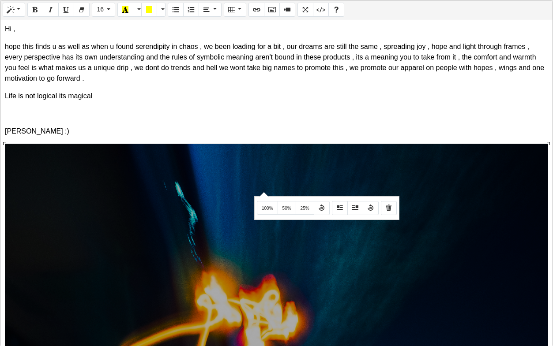
click at [262, 191] on div "1231x1641 (Original: 3888x5184) Hi , hope this finds u as well as when u found …" at bounding box center [276, 182] width 552 height 327
click at [300, 209] on span "25%" at bounding box center [304, 208] width 9 height 5
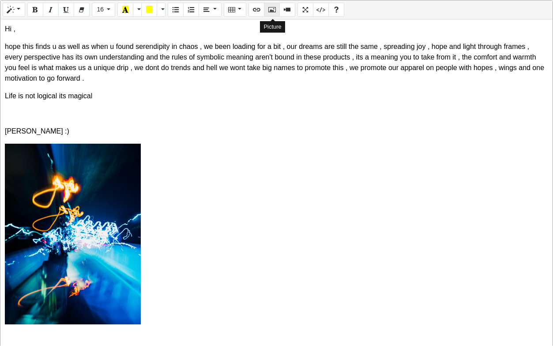
click at [271, 9] on icon "Picture" at bounding box center [272, 9] width 6 height 7
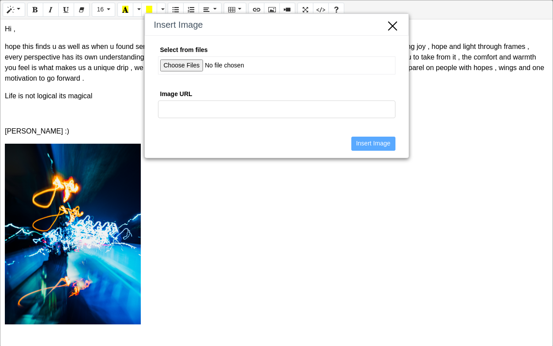
click at [393, 22] on icon "Close" at bounding box center [392, 25] width 13 height 15
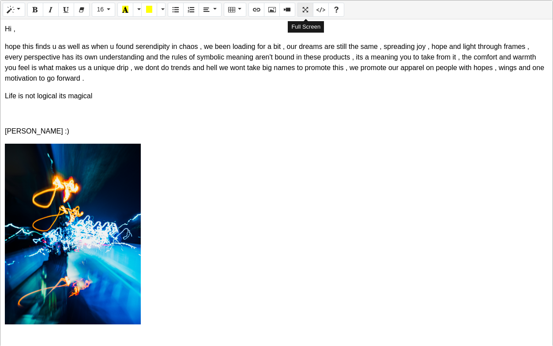
click at [301, 8] on button "Full Screen" at bounding box center [305, 10] width 16 height 14
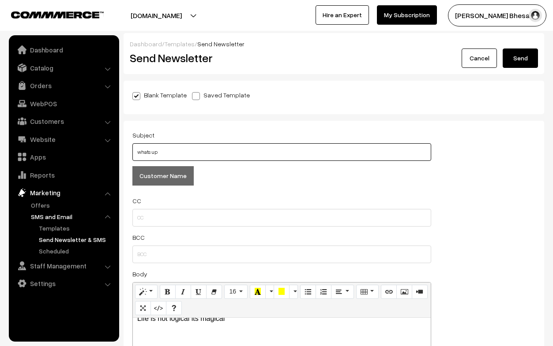
click at [175, 154] on input "whats up" at bounding box center [281, 152] width 299 height 18
type input "w"
type input "Serendipityinchaos is live again"
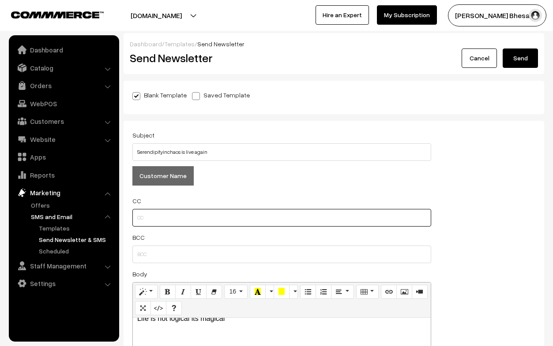
click at [136, 221] on input "text" at bounding box center [281, 218] width 299 height 18
type input "d"
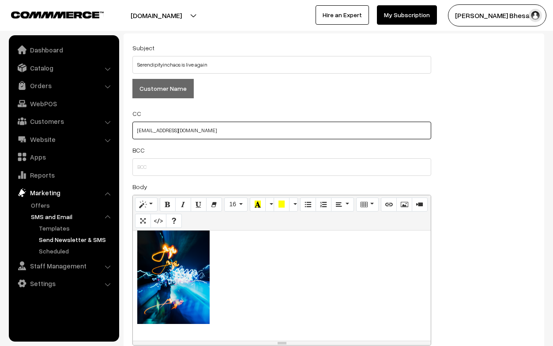
scroll to position [161, 0]
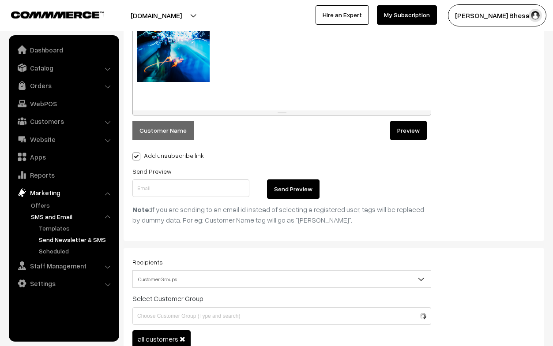
type input "mommamakes27@gmail.com"
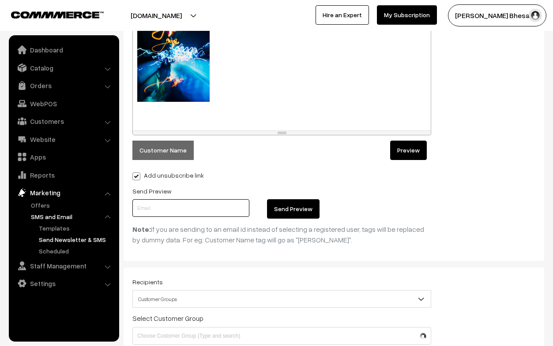
scroll to position [337, 0]
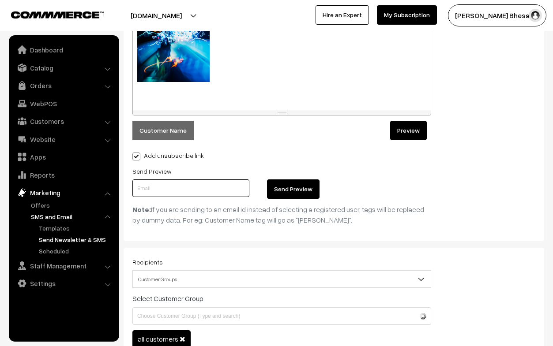
click at [159, 193] on input "text" at bounding box center [190, 189] width 117 height 18
type input "r"
click at [165, 191] on input "text" at bounding box center [190, 189] width 117 height 18
type input "mommamakes27@gmail.com"
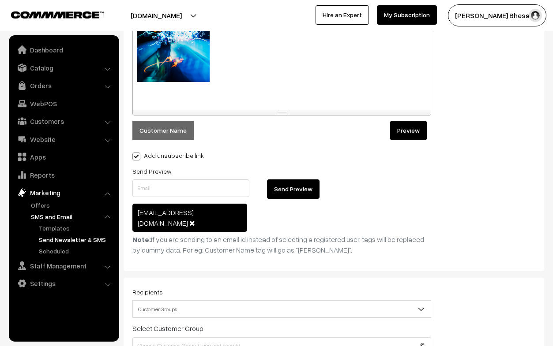
click at [285, 191] on button "Send Preview" at bounding box center [293, 189] width 52 height 19
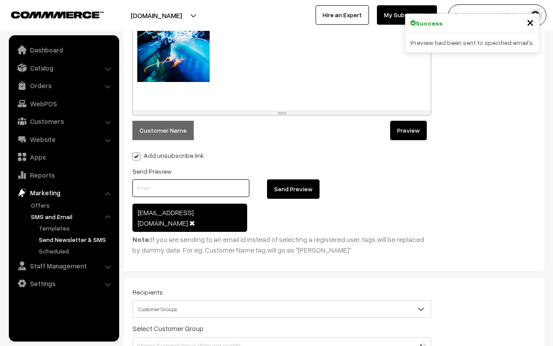
click at [218, 191] on input "text" at bounding box center [190, 189] width 117 height 18
type input "rushad93"
type input "@"
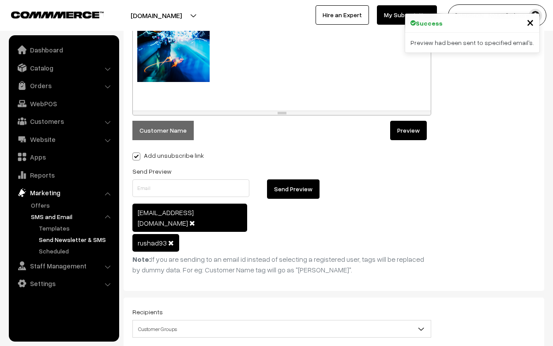
click at [168, 240] on span at bounding box center [171, 243] width 6 height 7
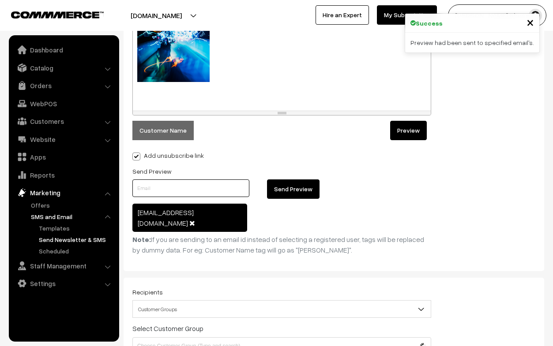
click at [150, 189] on input "text" at bounding box center [190, 189] width 117 height 18
type input "rushad93@gmail.com"
click at [289, 191] on button "Send Preview" at bounding box center [293, 189] width 52 height 19
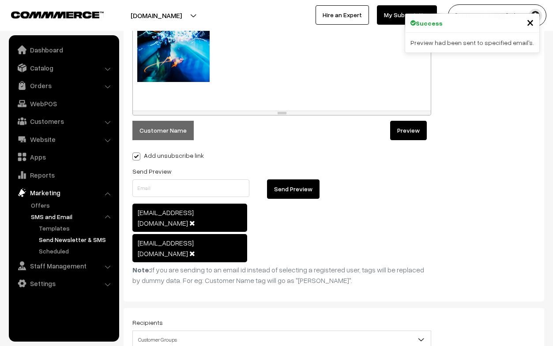
click at [195, 250] on span at bounding box center [192, 253] width 6 height 7
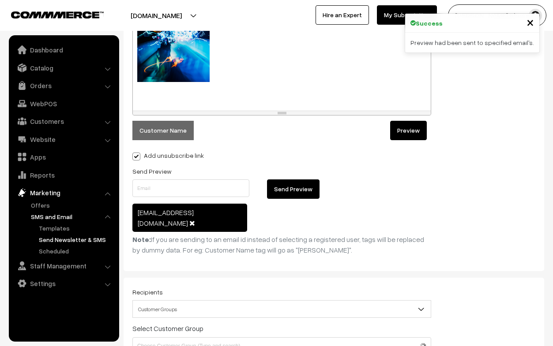
click at [195, 220] on span at bounding box center [192, 223] width 6 height 7
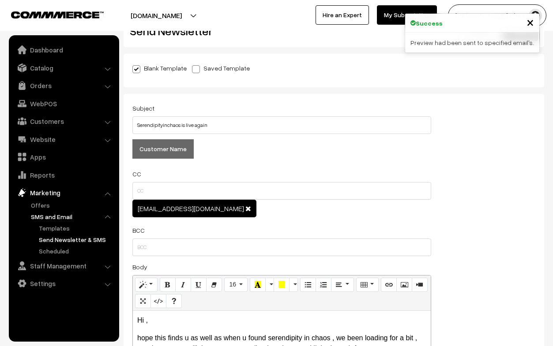
scroll to position [26, 0]
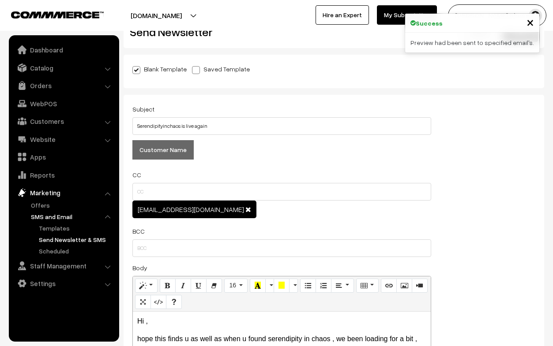
click at [245, 210] on span at bounding box center [248, 209] width 6 height 7
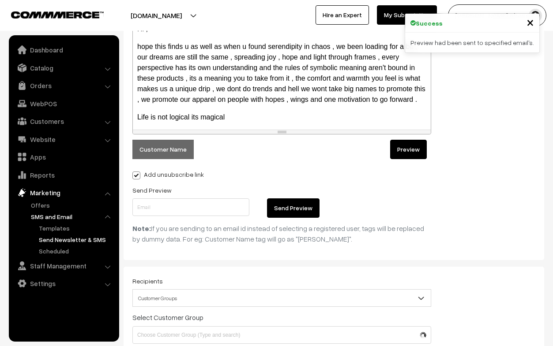
scroll to position [434, 0]
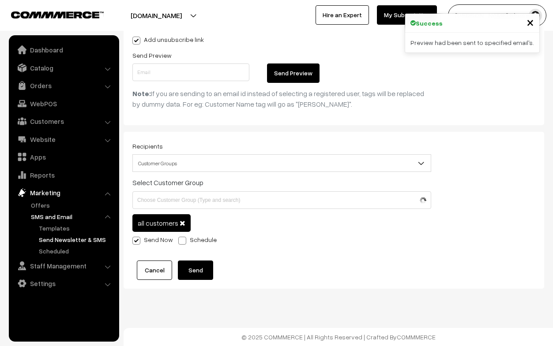
click at [202, 270] on button "Send" at bounding box center [195, 270] width 35 height 19
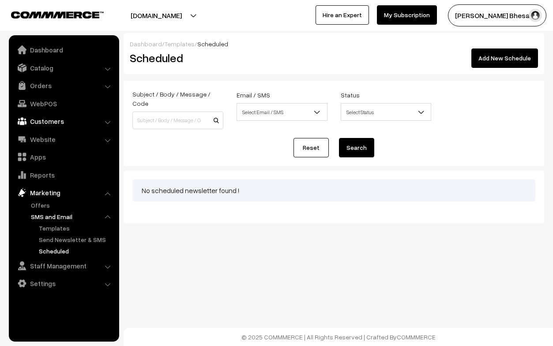
click at [50, 121] on link "Customers" at bounding box center [63, 121] width 105 height 16
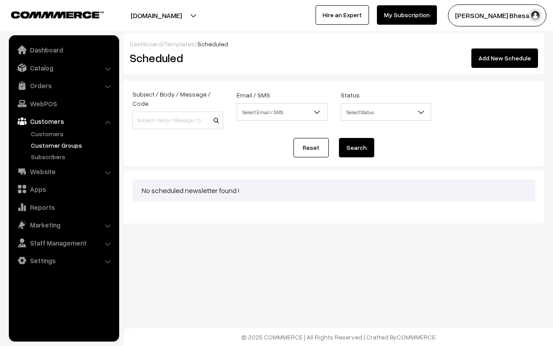
click at [54, 145] on link "Customer Groups" at bounding box center [72, 145] width 87 height 9
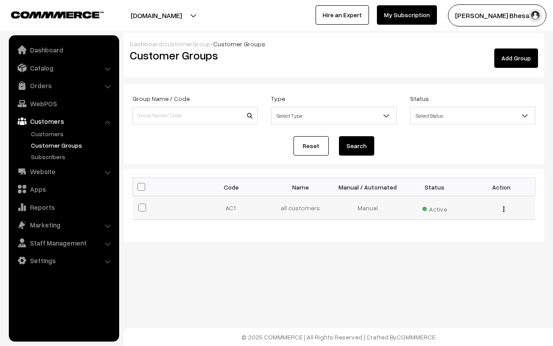
click at [502, 210] on button "button" at bounding box center [503, 209] width 2 height 7
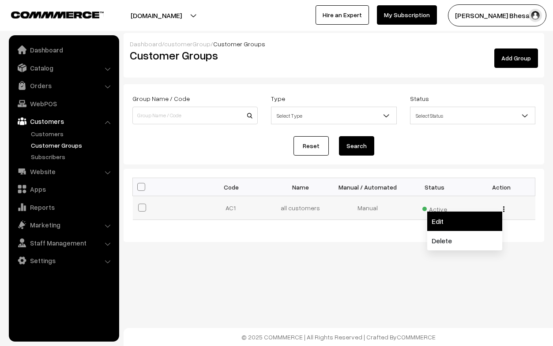
click at [468, 220] on link "Edit" at bounding box center [464, 221] width 75 height 19
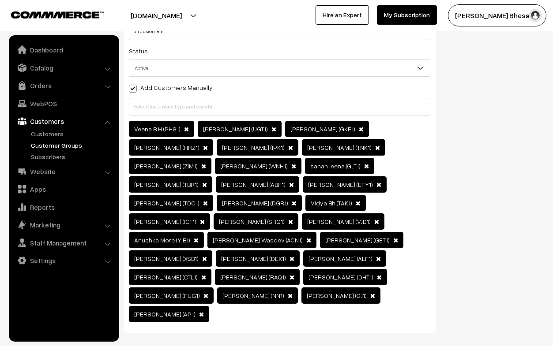
scroll to position [84, 0]
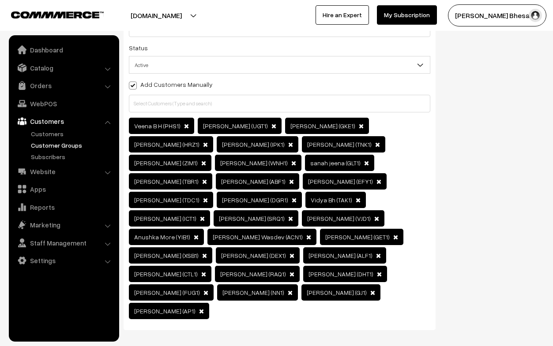
click at [325, 240] on span "[PERSON_NAME] (GET1)" at bounding box center [357, 236] width 64 height 7
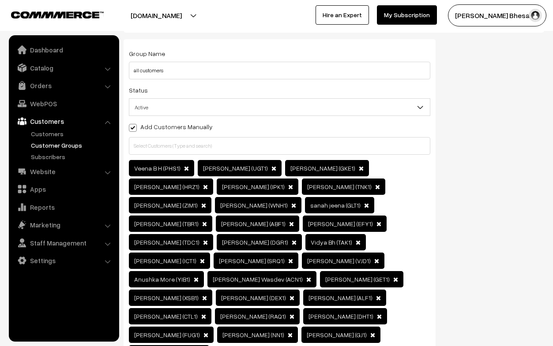
scroll to position [0, 0]
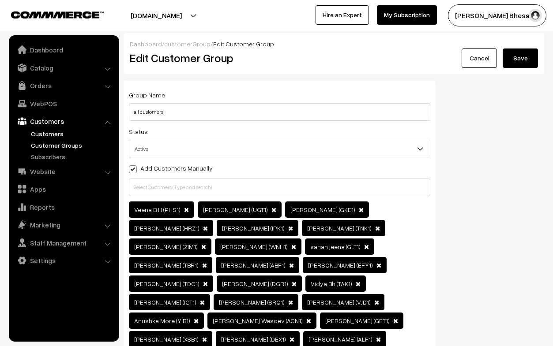
click at [42, 133] on link "Customers" at bounding box center [72, 133] width 87 height 9
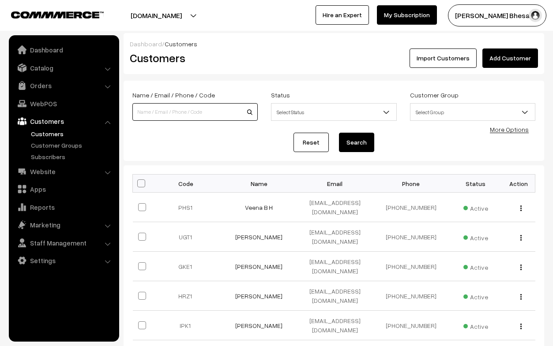
click at [218, 114] on input at bounding box center [194, 112] width 125 height 18
type input "harsh"
click at [363, 142] on button "Search" at bounding box center [356, 142] width 35 height 19
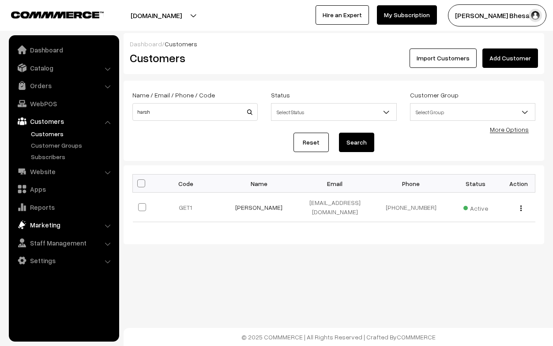
click at [47, 222] on link "Marketing" at bounding box center [63, 225] width 105 height 16
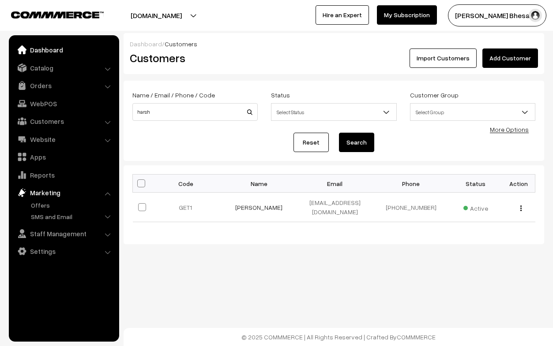
click at [51, 48] on link "Dashboard" at bounding box center [63, 50] width 105 height 16
